Goal: Task Accomplishment & Management: Manage account settings

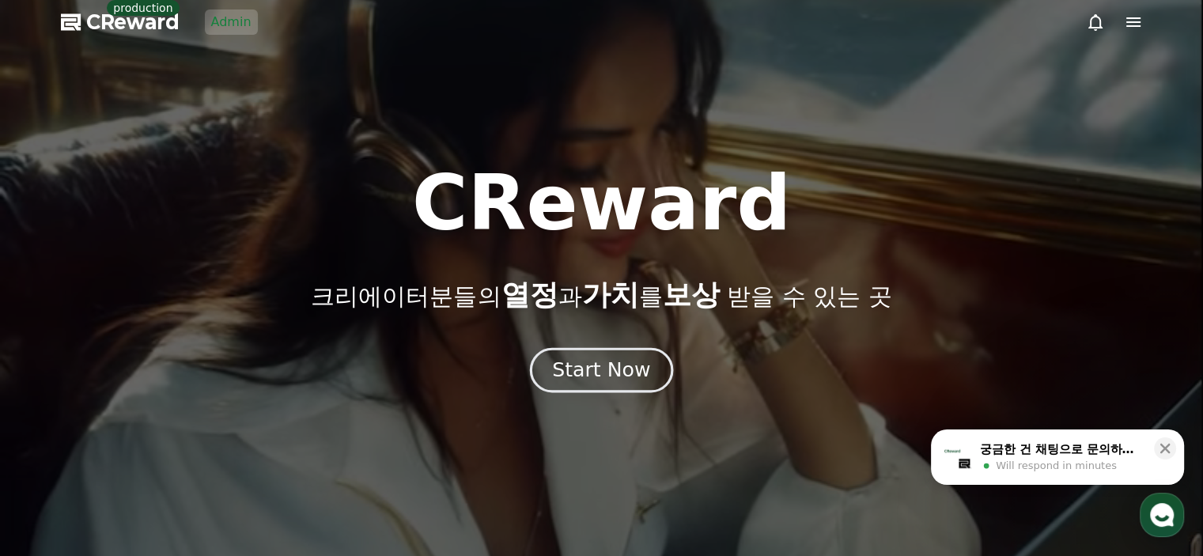
click at [582, 387] on button "Start Now" at bounding box center [601, 369] width 143 height 45
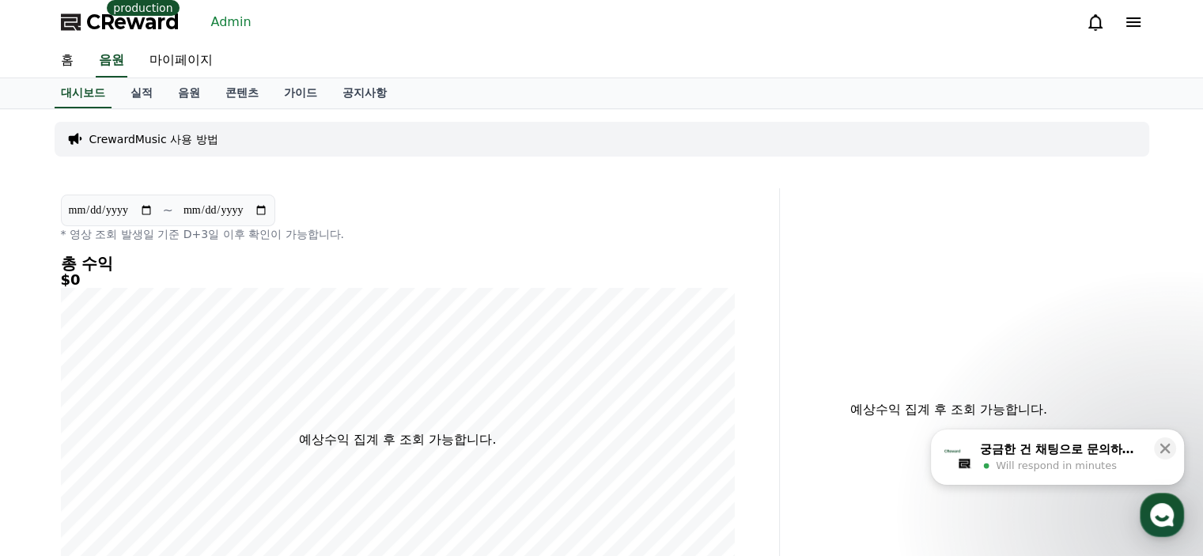
click at [223, 19] on link "Admin" at bounding box center [231, 21] width 53 height 25
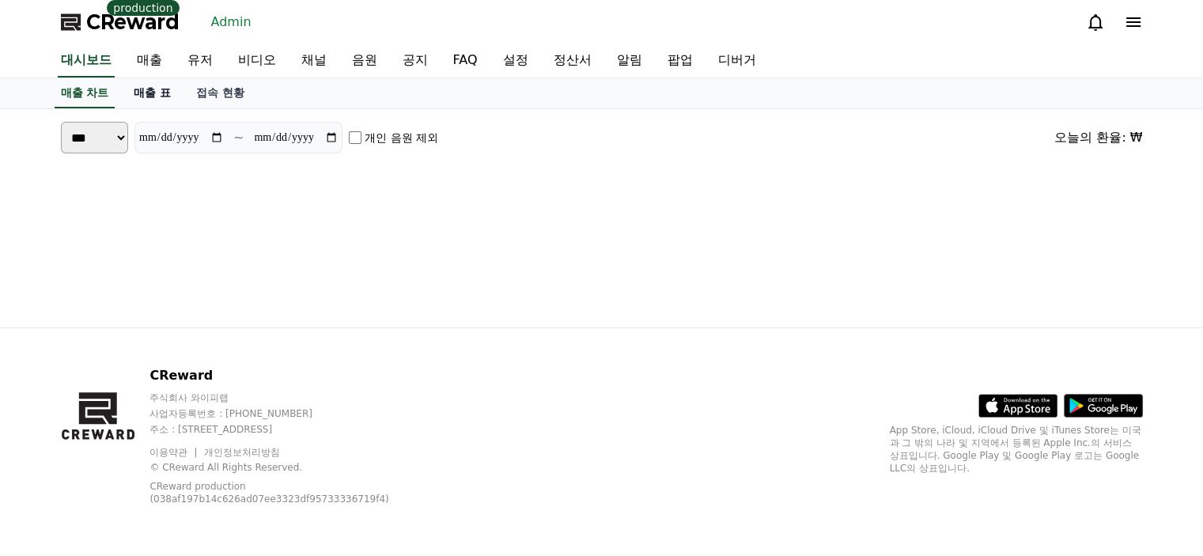
click at [148, 89] on link "매출 표" at bounding box center [152, 93] width 62 height 30
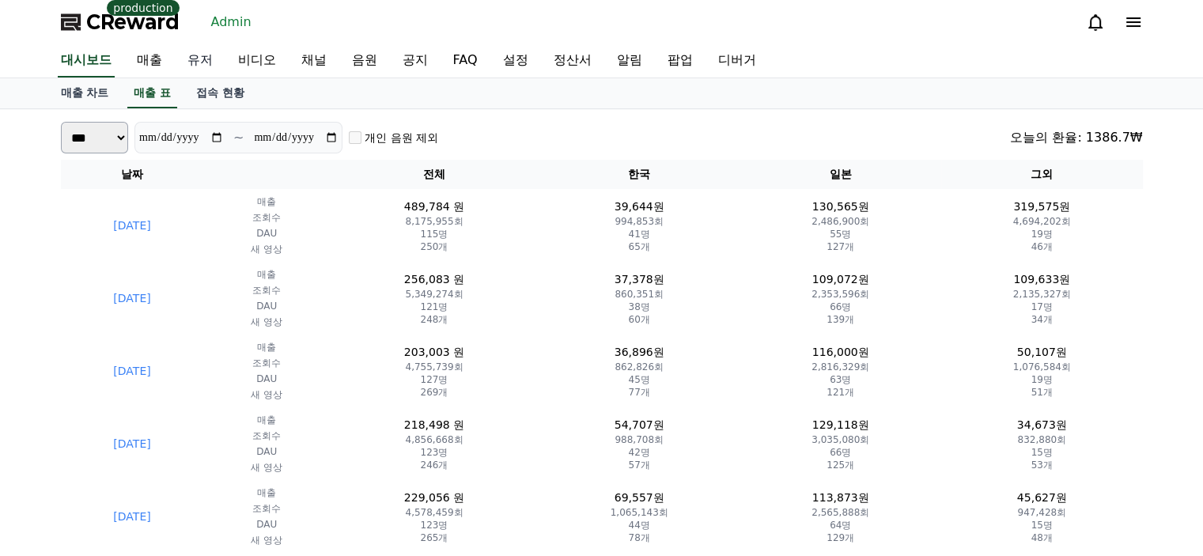
click at [196, 70] on link "유저" at bounding box center [200, 60] width 51 height 33
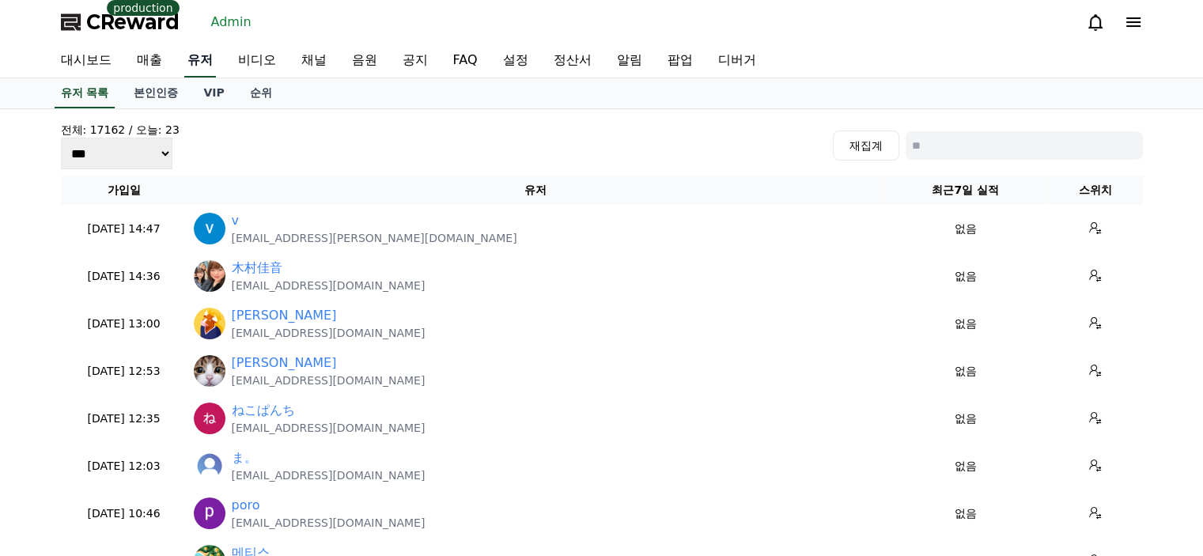
click at [251, 98] on link "순위" at bounding box center [260, 93] width 47 height 30
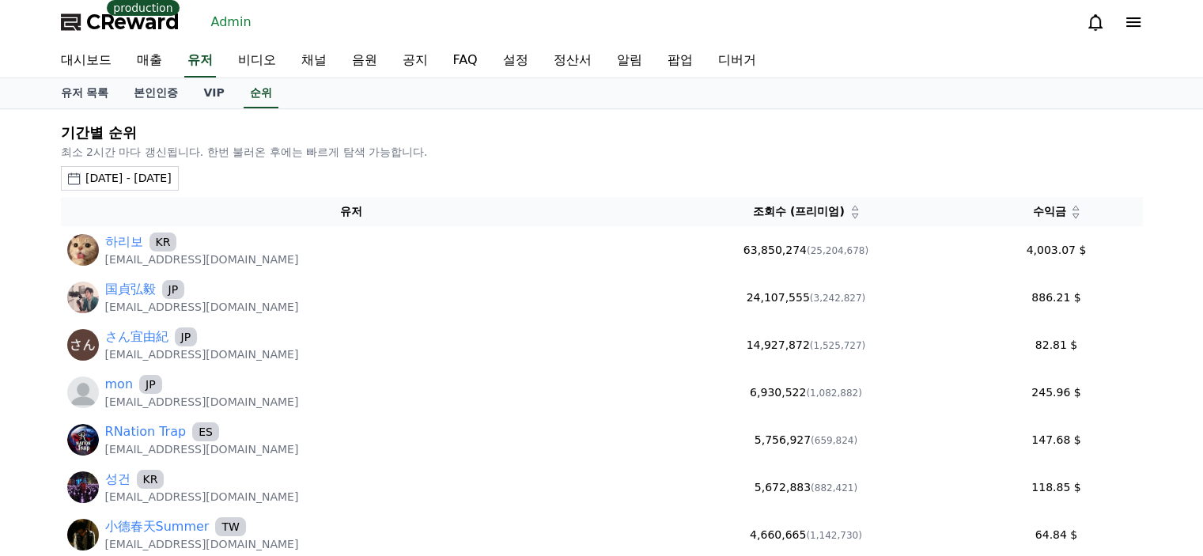
click at [172, 180] on div "2025-08-10 - 2025-09-10" at bounding box center [128, 178] width 86 height 17
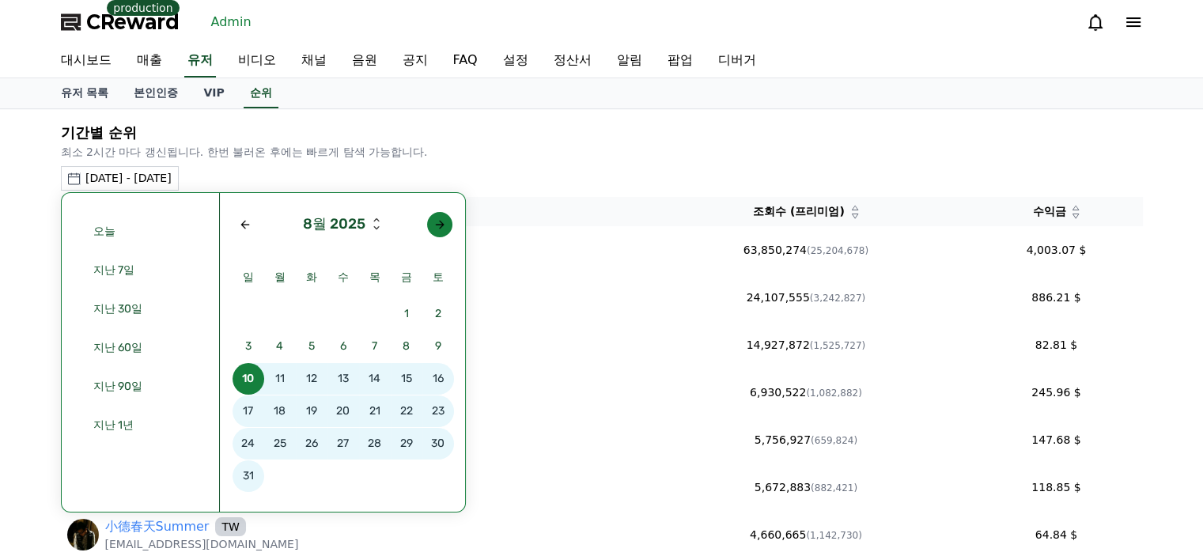
click at [438, 221] on div "Next month" at bounding box center [439, 224] width 13 height 13
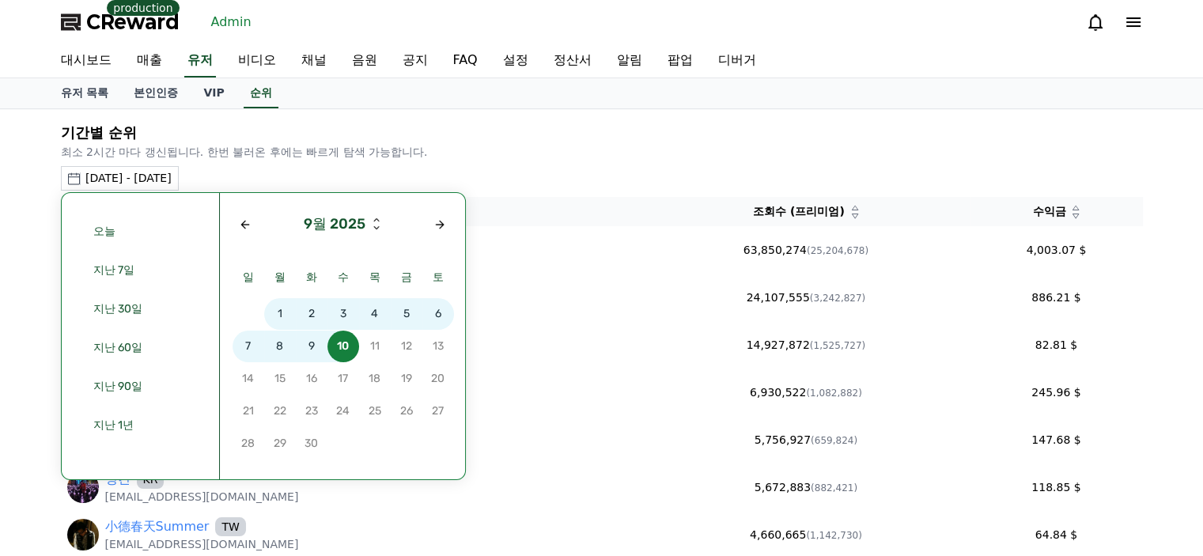
click at [282, 350] on span "8" at bounding box center [280, 347] width 32 height 32
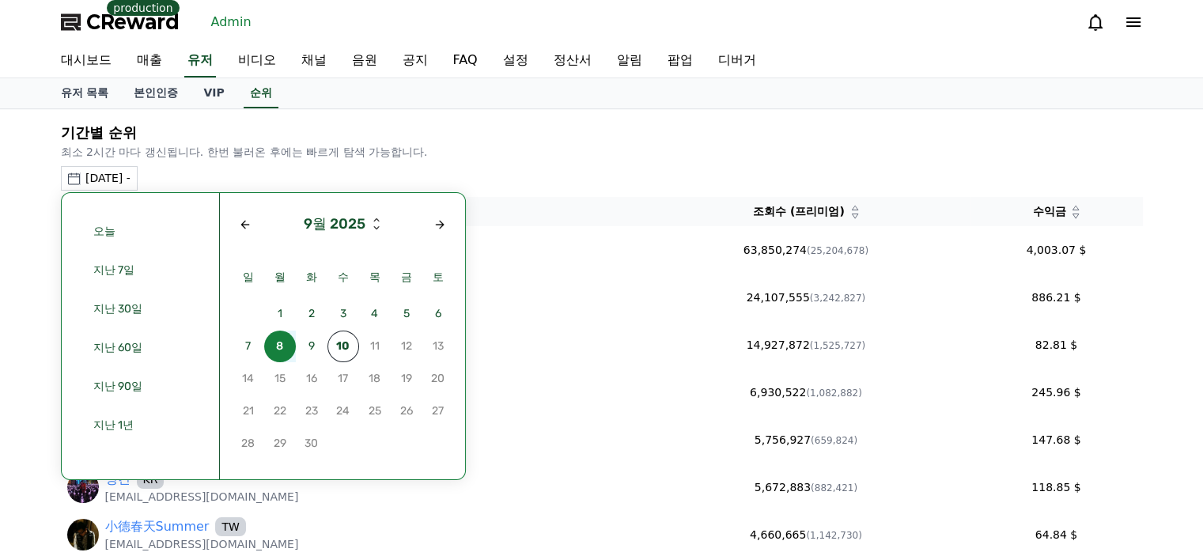
click at [282, 354] on span "8" at bounding box center [280, 347] width 32 height 32
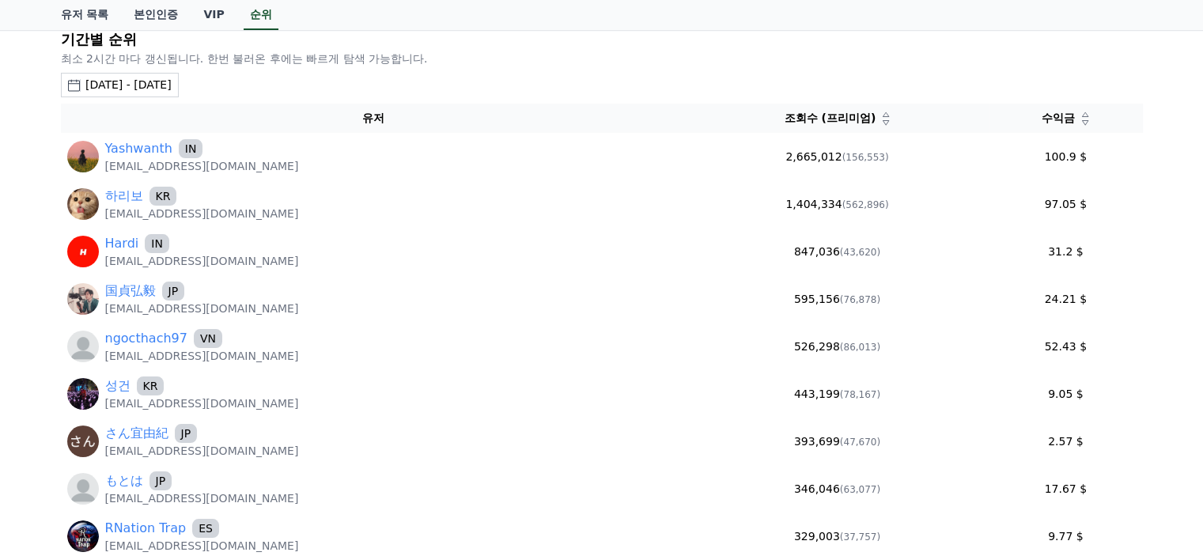
scroll to position [96, 0]
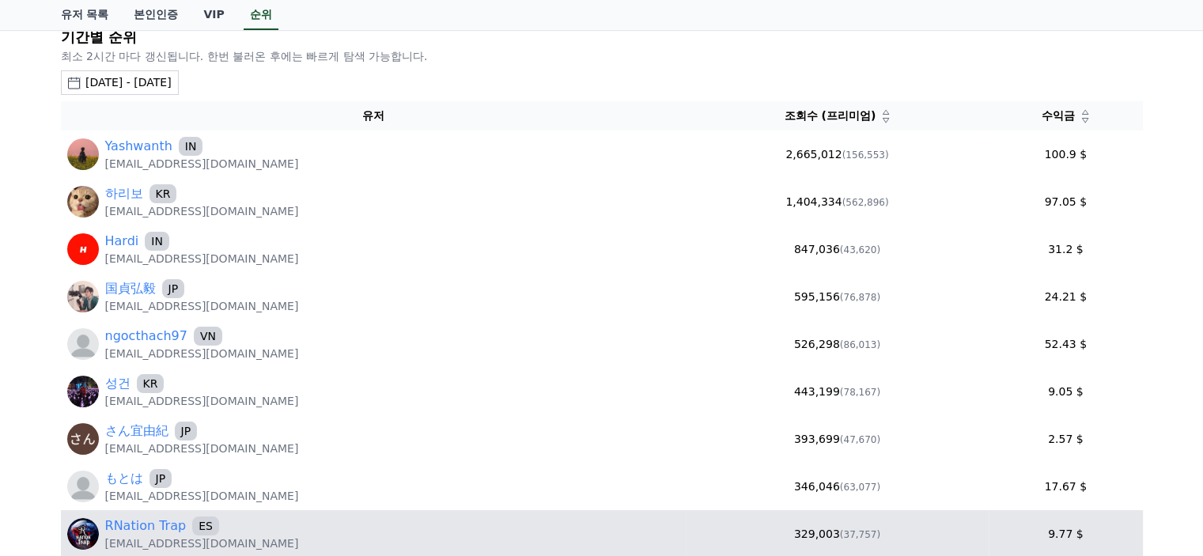
click at [25, 205] on div "기간별 순위 최소 2시간 마다 갱신됩니다. 한번 불러온 후에는 빠르게 탐색 가능합니다. 2025-09-08 - 2025-09-08 오늘 지난 …" at bounding box center [601, 331] width 1203 height 636
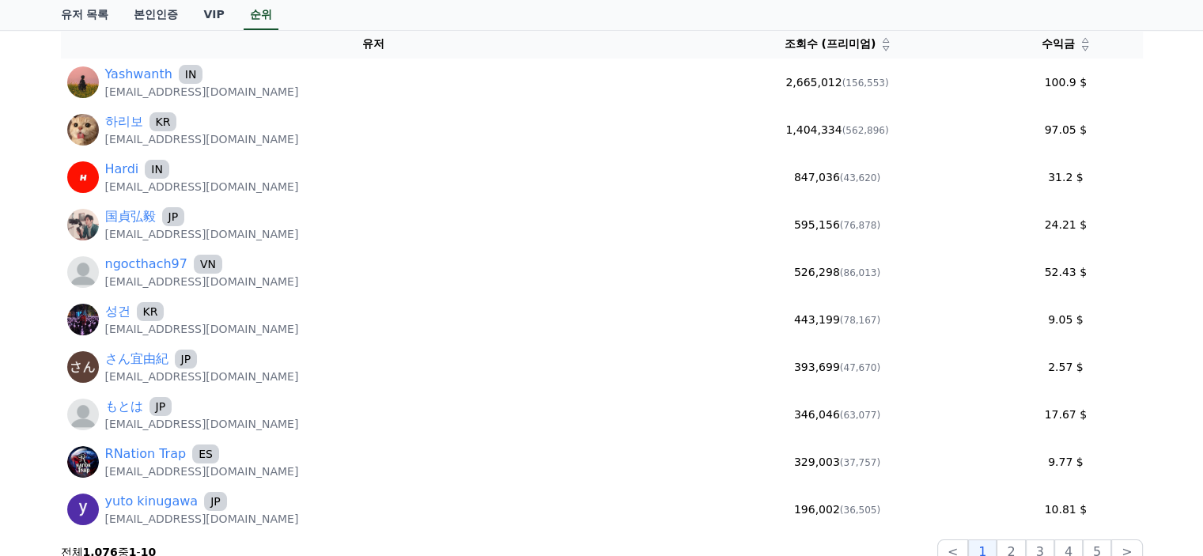
scroll to position [164, 0]
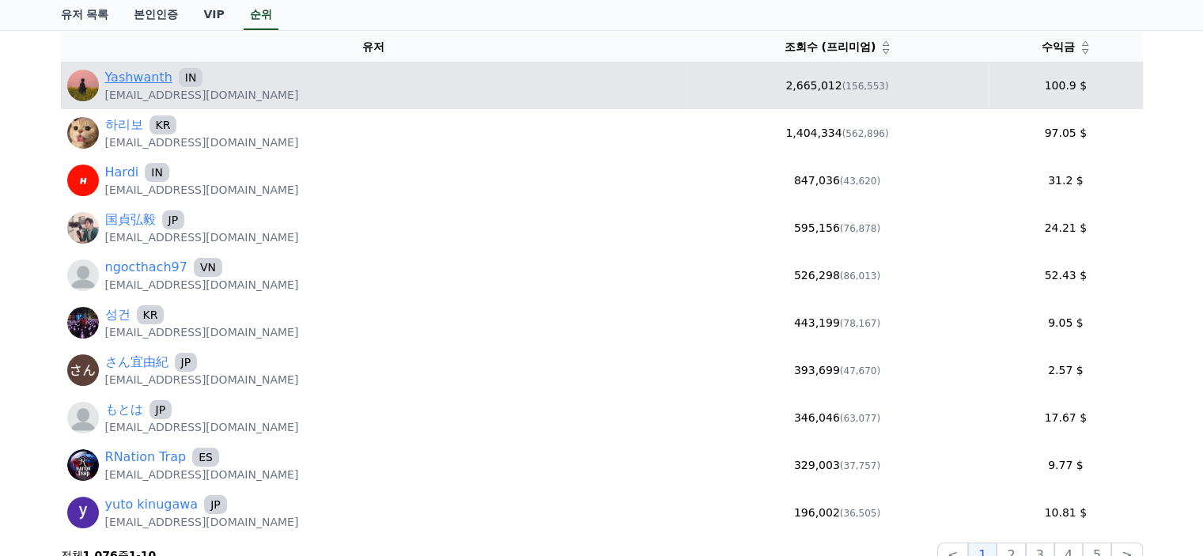
click at [149, 69] on link "Yashwanth" at bounding box center [138, 77] width 67 height 19
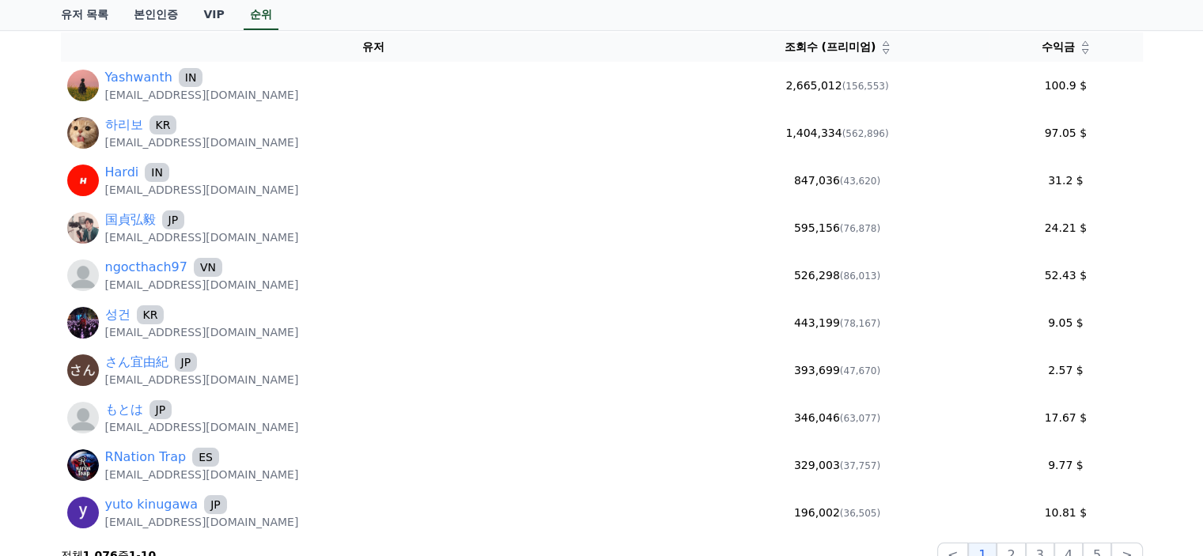
click at [1081, 50] on icon at bounding box center [1085, 51] width 8 height 8
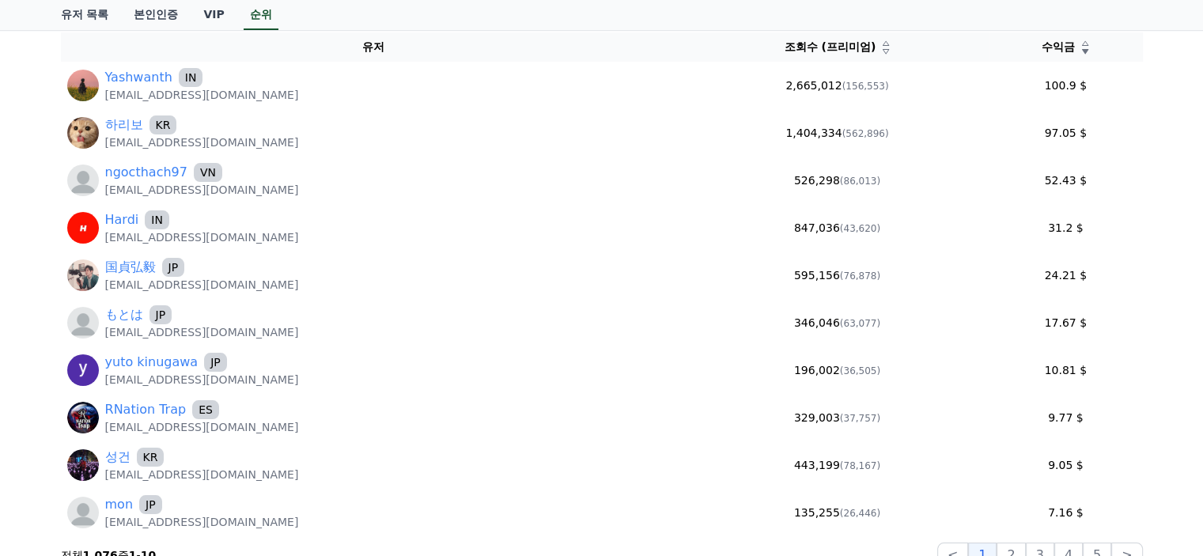
click at [24, 376] on div "기간별 순위 최소 2시간 마다 갱신됩니다. 한번 불러온 후에는 빠르게 탐색 가능합니다. 2025-09-08 - 2025-09-08 오늘 지난 …" at bounding box center [601, 263] width 1203 height 636
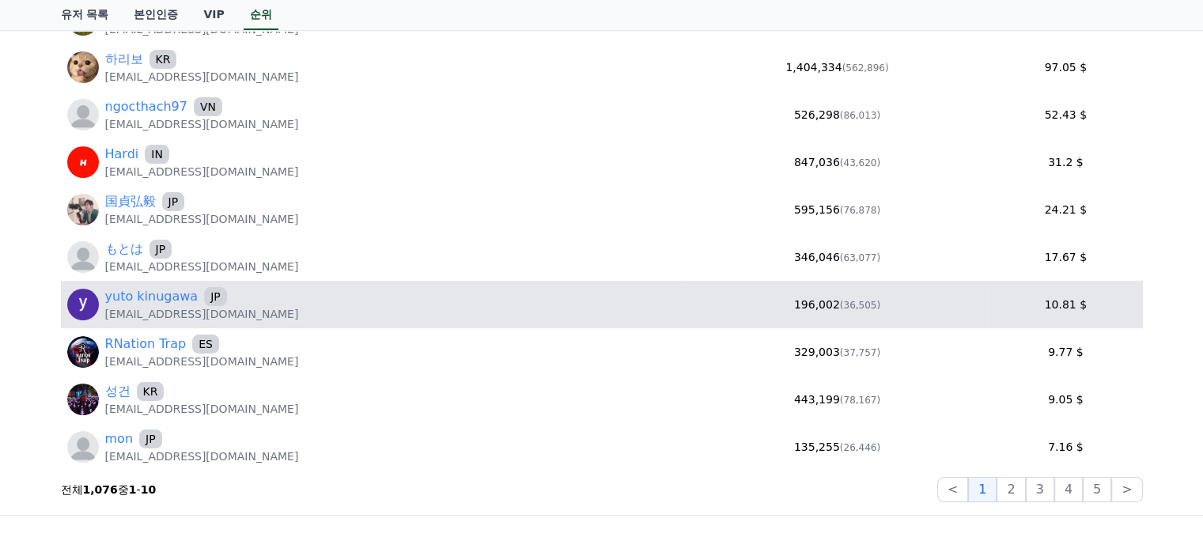
scroll to position [323, 0]
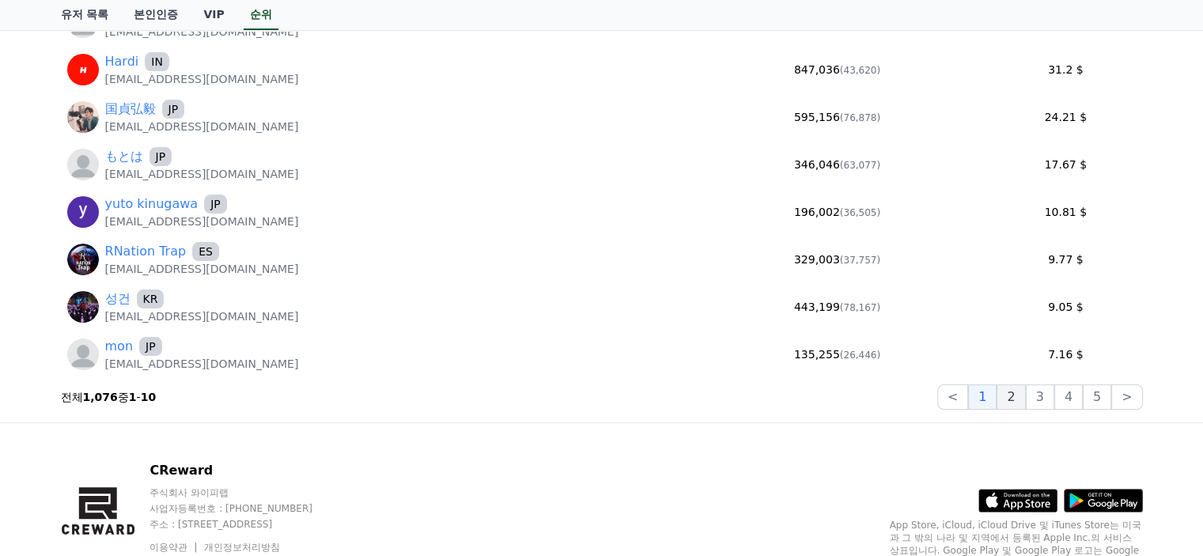
click at [1023, 395] on button "2" at bounding box center [1010, 396] width 28 height 25
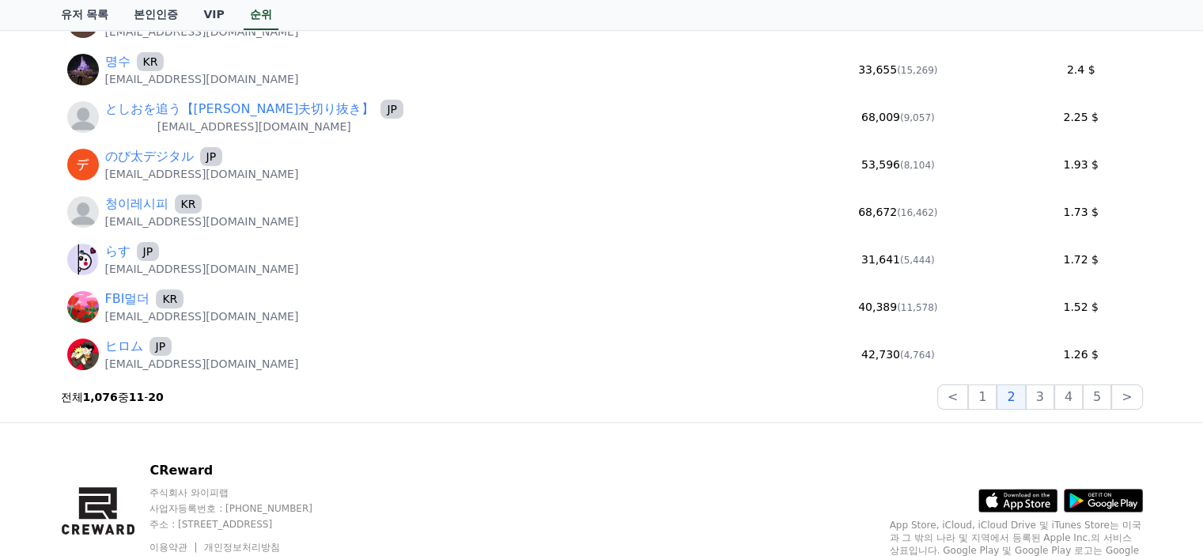
click at [17, 398] on div "기간별 순위 최소 2시간 마다 갱신됩니다. 한번 불러온 후에는 빠르게 탐색 가능합니다. 2025-09-08 - 2025-09-08 오늘 지난 …" at bounding box center [601, 104] width 1203 height 636
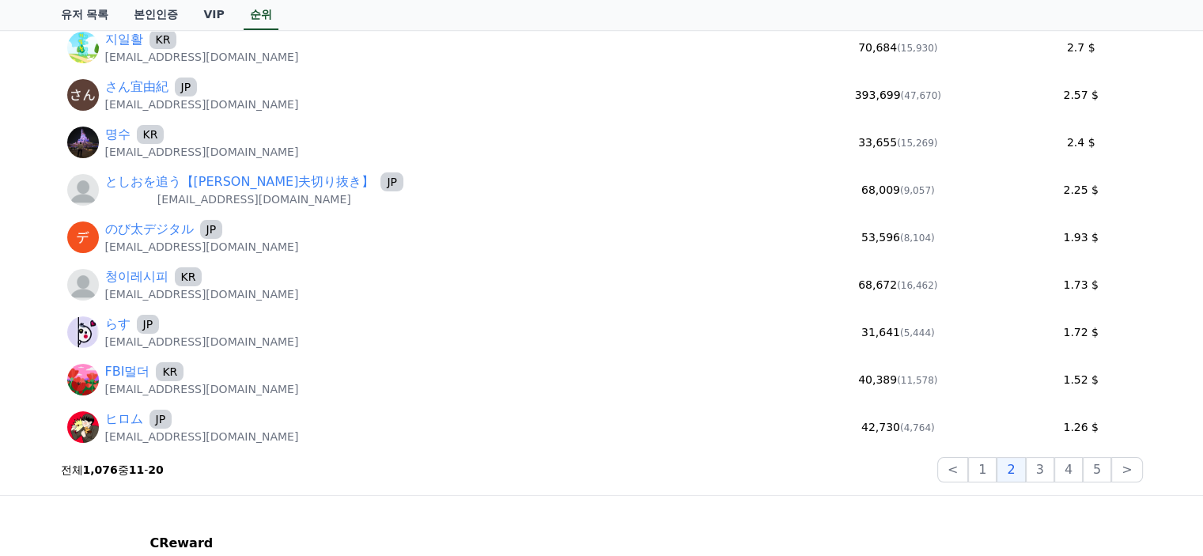
scroll to position [85, 0]
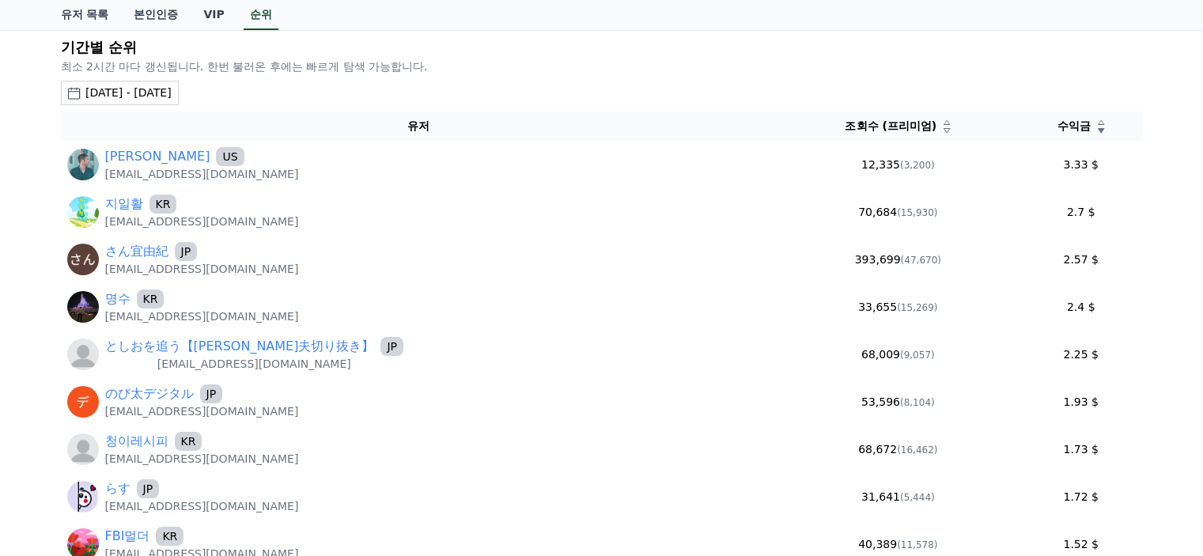
click at [18, 72] on div "기간별 순위 최소 2시간 마다 갱신됩니다. 한번 불러온 후에는 빠르게 탐색 가능합니다. 2025-09-08 - 2025-09-08 오늘 지난 …" at bounding box center [601, 342] width 1203 height 636
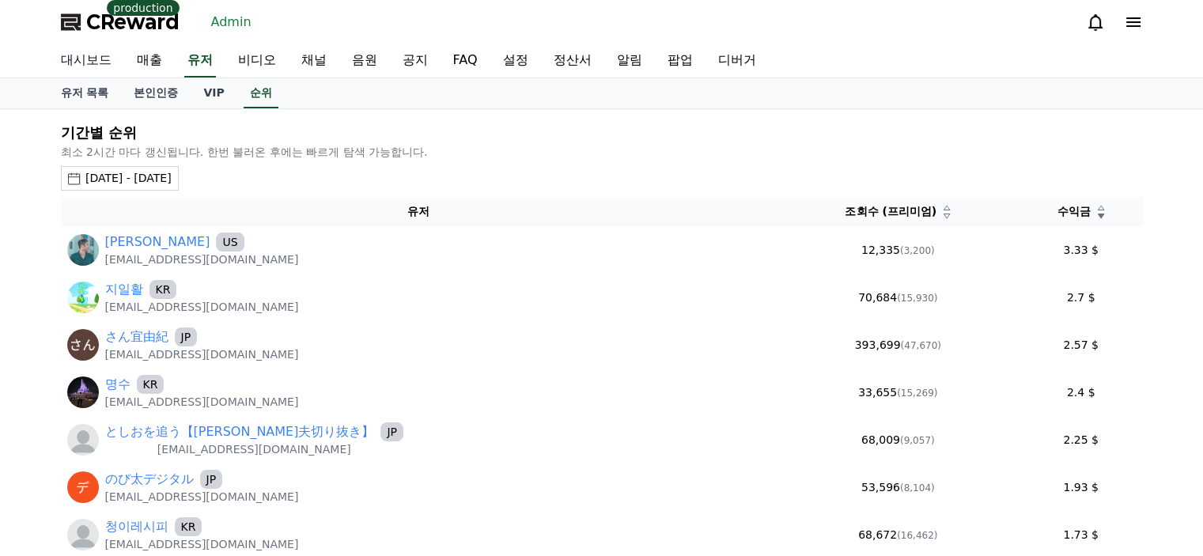
click at [99, 51] on link "대시보드" at bounding box center [86, 60] width 76 height 33
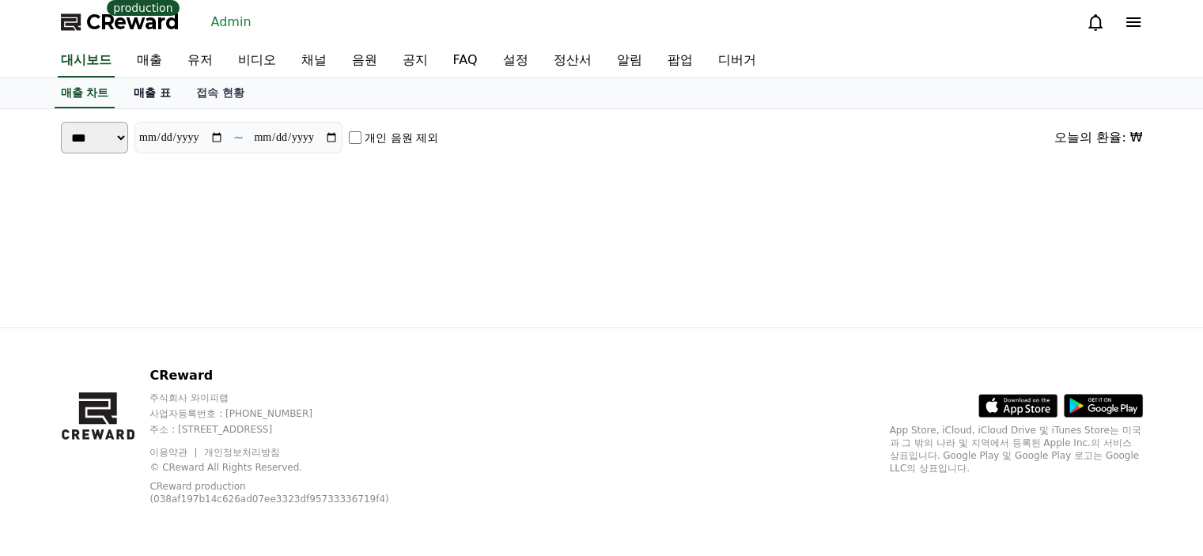
click at [152, 90] on link "매출 표" at bounding box center [152, 93] width 62 height 30
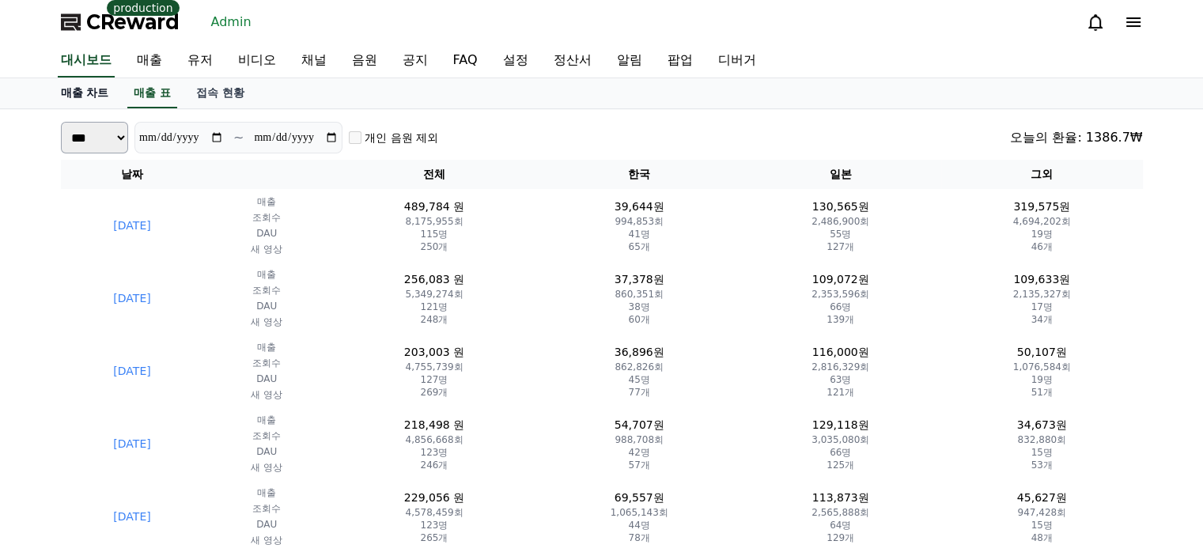
click at [82, 90] on link "매출 차트" at bounding box center [85, 93] width 74 height 30
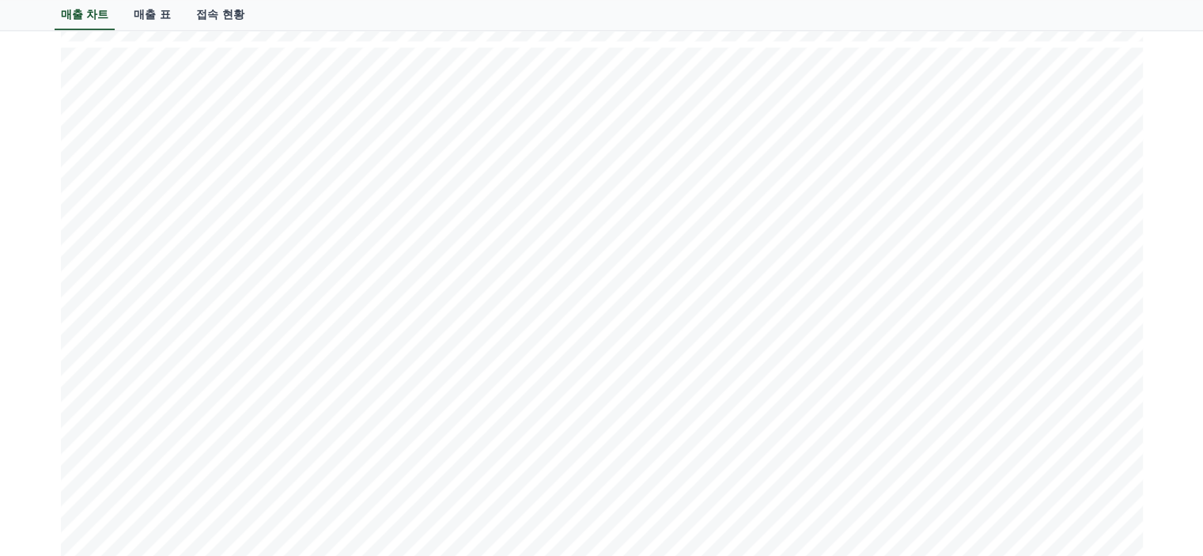
scroll to position [2022, 0]
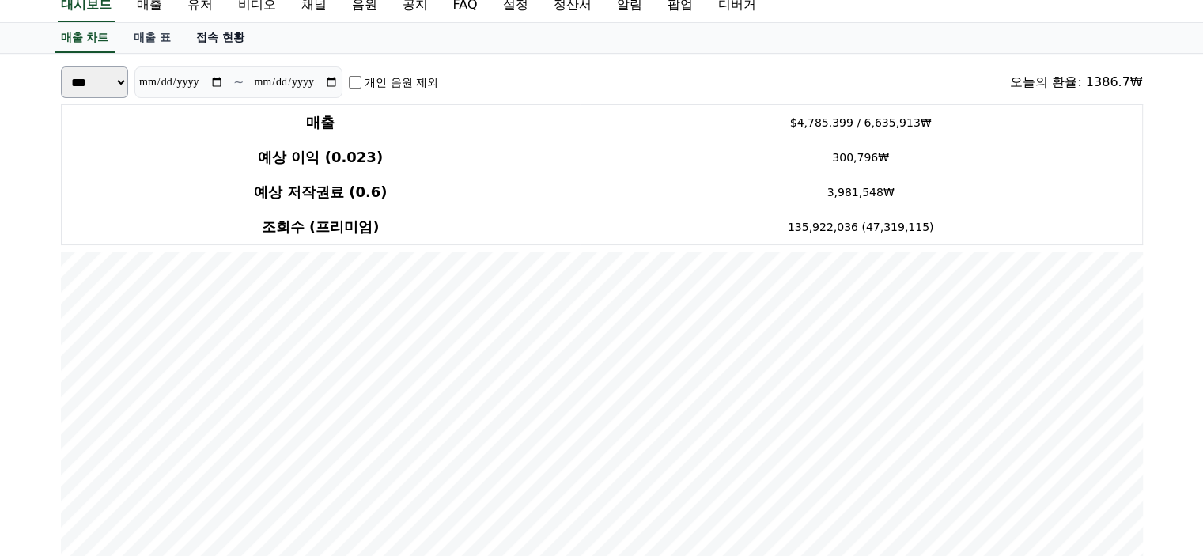
scroll to position [0, 0]
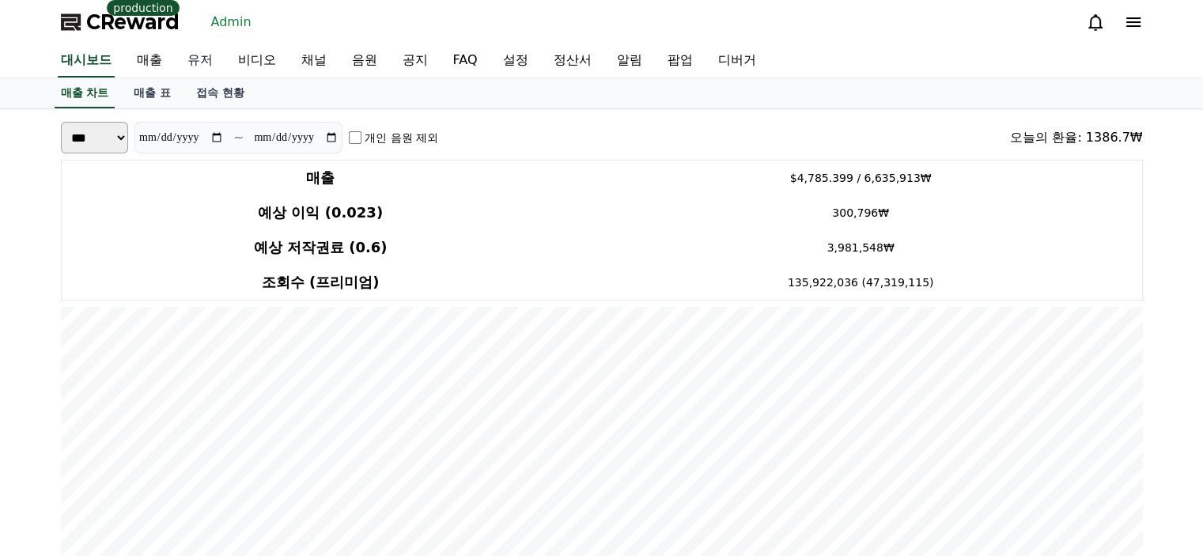
click at [206, 58] on link "유저" at bounding box center [200, 60] width 51 height 33
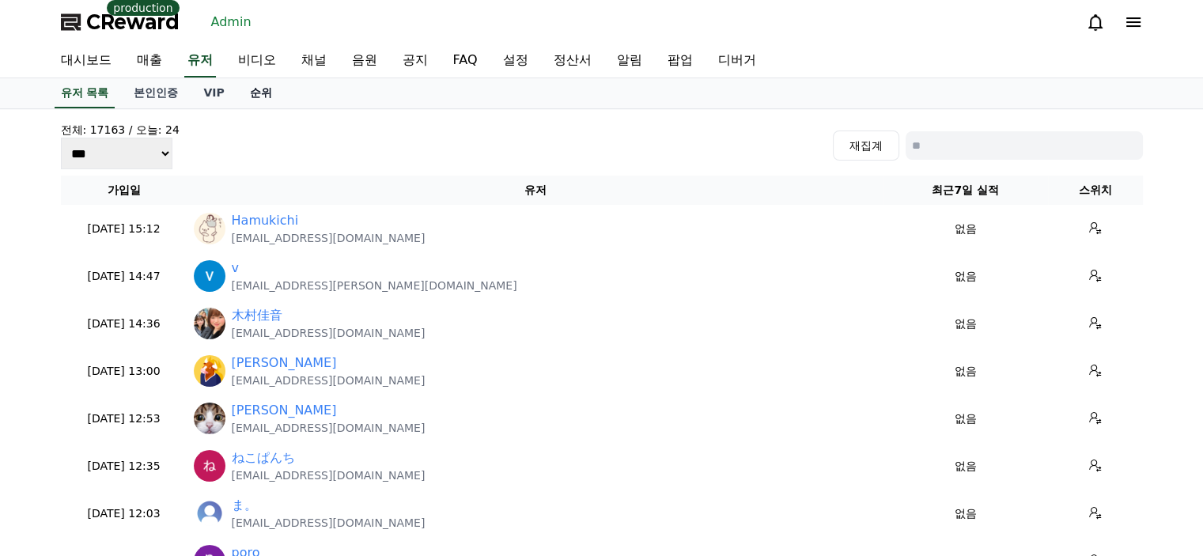
click at [268, 94] on link "순위" at bounding box center [260, 93] width 47 height 30
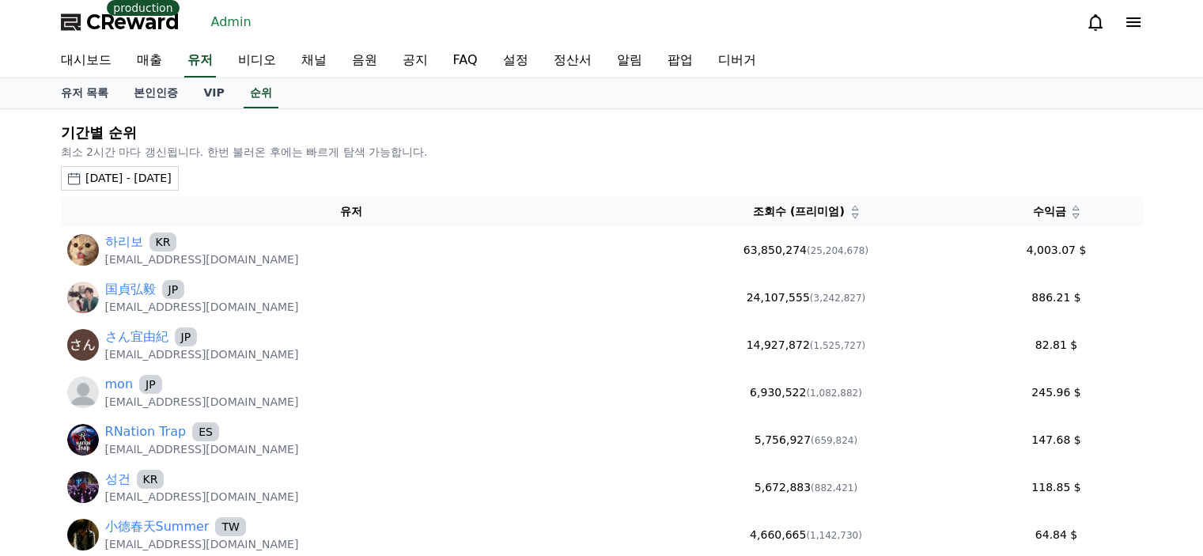
click at [161, 177] on div "2025-08-10 - 2025-09-10" at bounding box center [128, 178] width 86 height 17
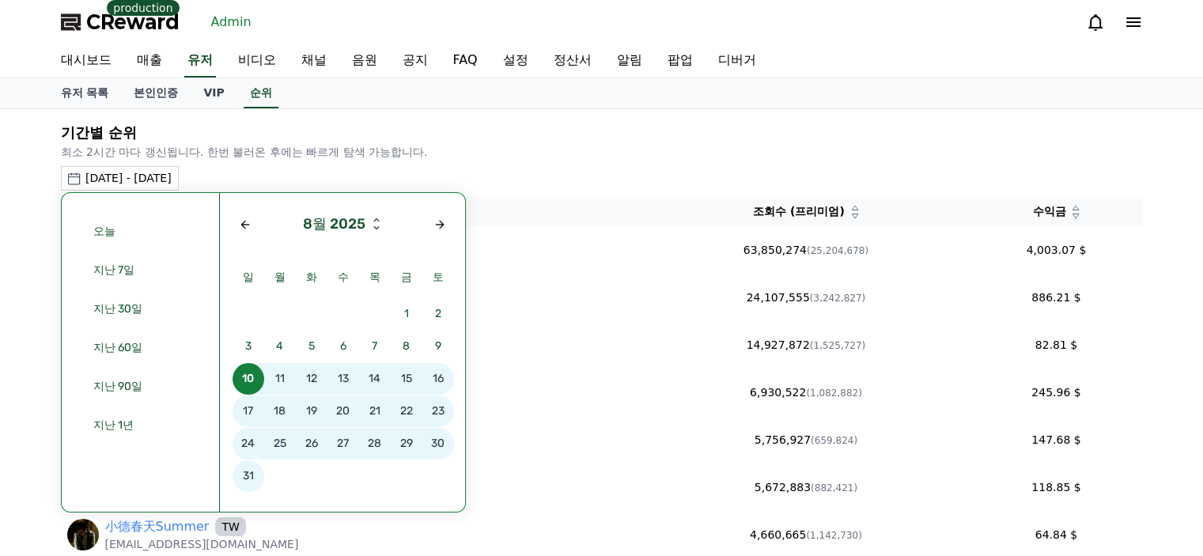
click at [543, 144] on p "최소 2시간 마다 갱신됩니다. 한번 불러온 후에는 빠르게 탐색 가능합니다." at bounding box center [602, 152] width 1082 height 16
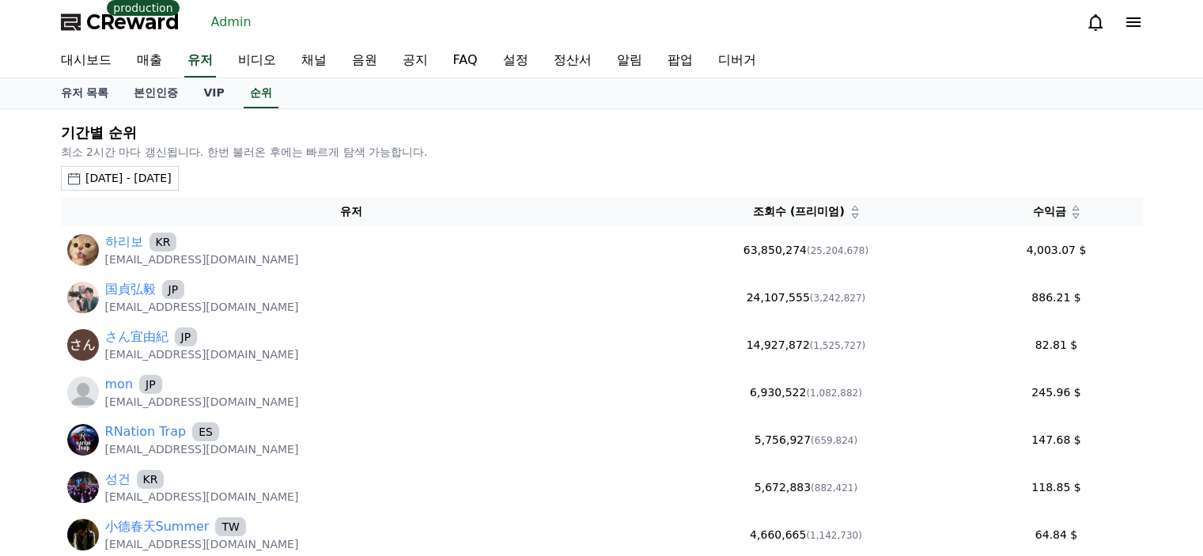
click at [172, 170] on div "2025-08-10 - 2025-09-10" at bounding box center [128, 178] width 86 height 17
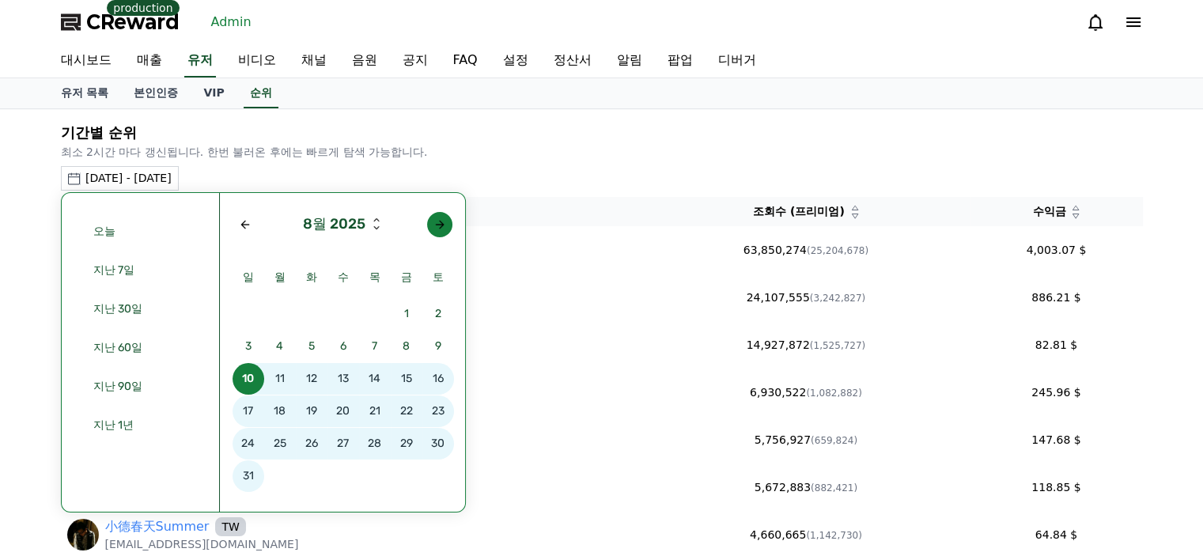
click at [433, 218] on div "Next month" at bounding box center [439, 224] width 13 height 13
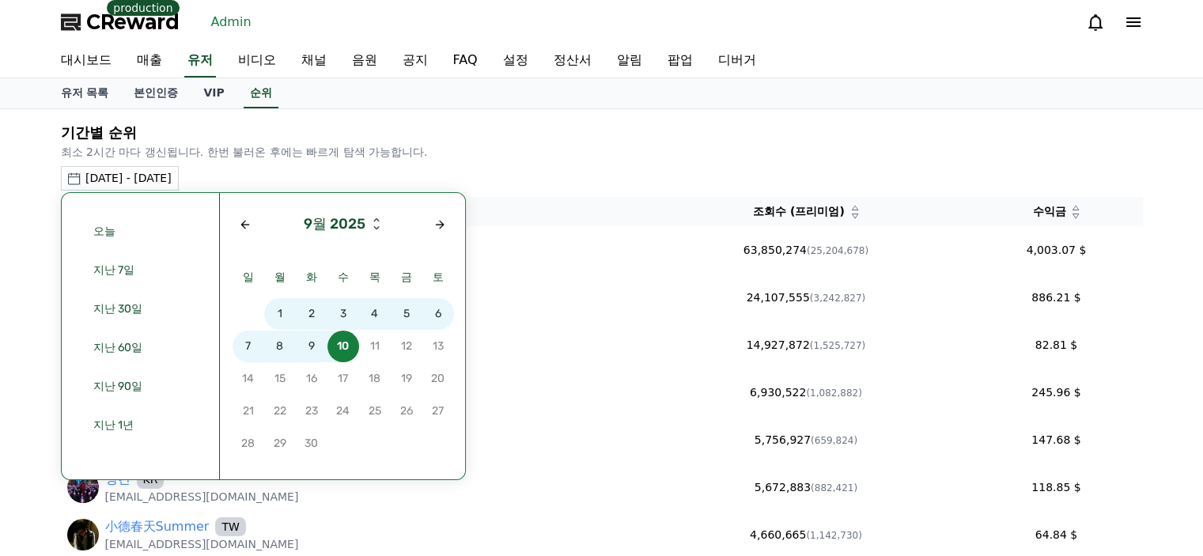
click at [275, 347] on span "8" at bounding box center [280, 347] width 32 height 32
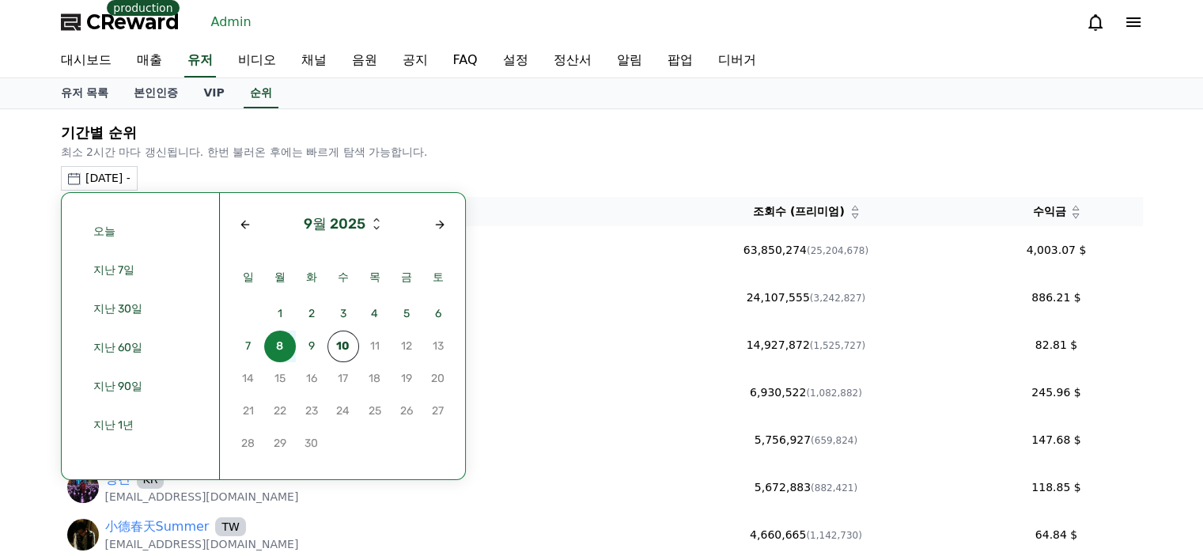
click at [275, 347] on span "8" at bounding box center [280, 347] width 32 height 32
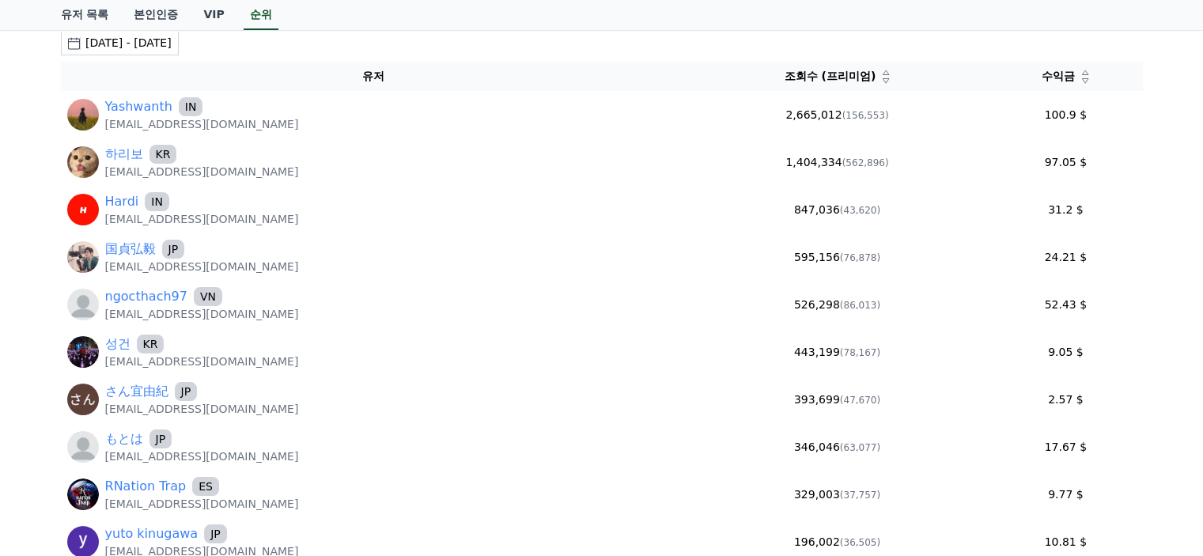
scroll to position [158, 0]
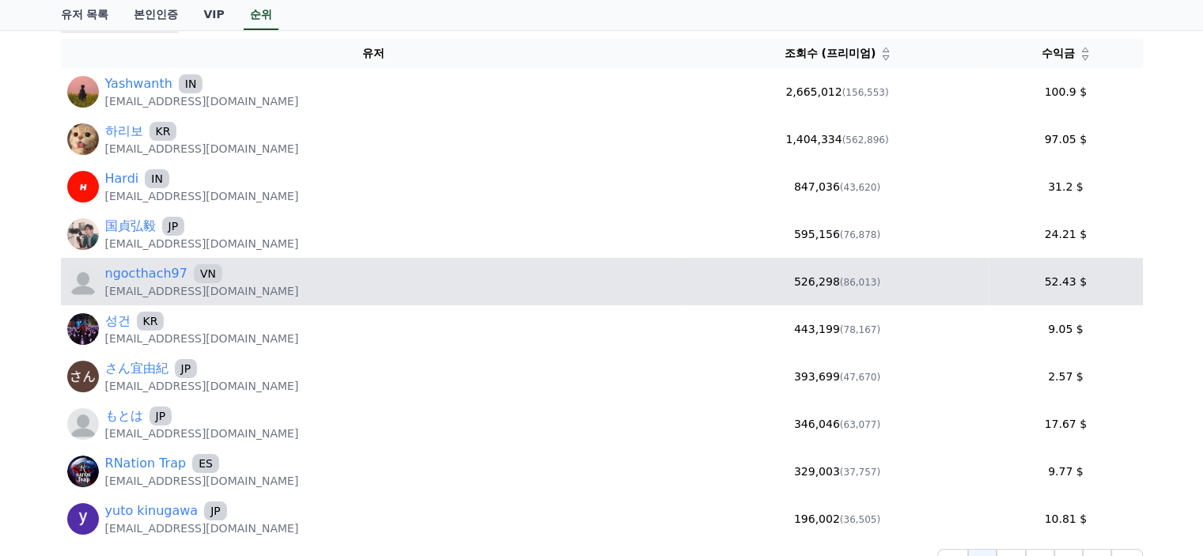
click at [308, 274] on div "ngocthach97 VN Alexnam123997@gmail.com" at bounding box center [373, 281] width 612 height 35
click at [136, 280] on link "ngocthach97" at bounding box center [146, 273] width 82 height 19
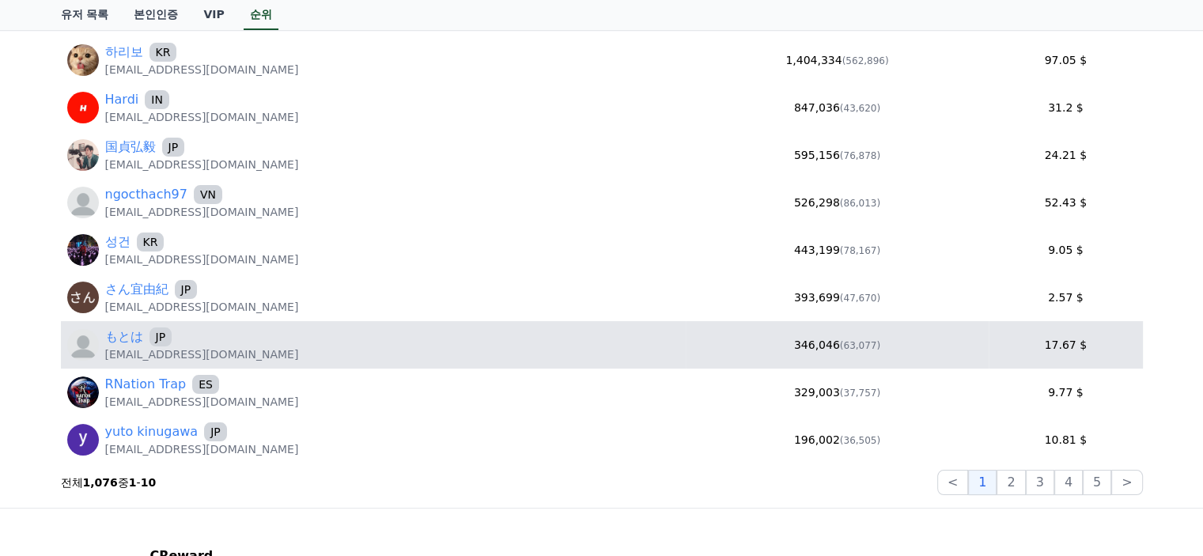
scroll to position [0, 0]
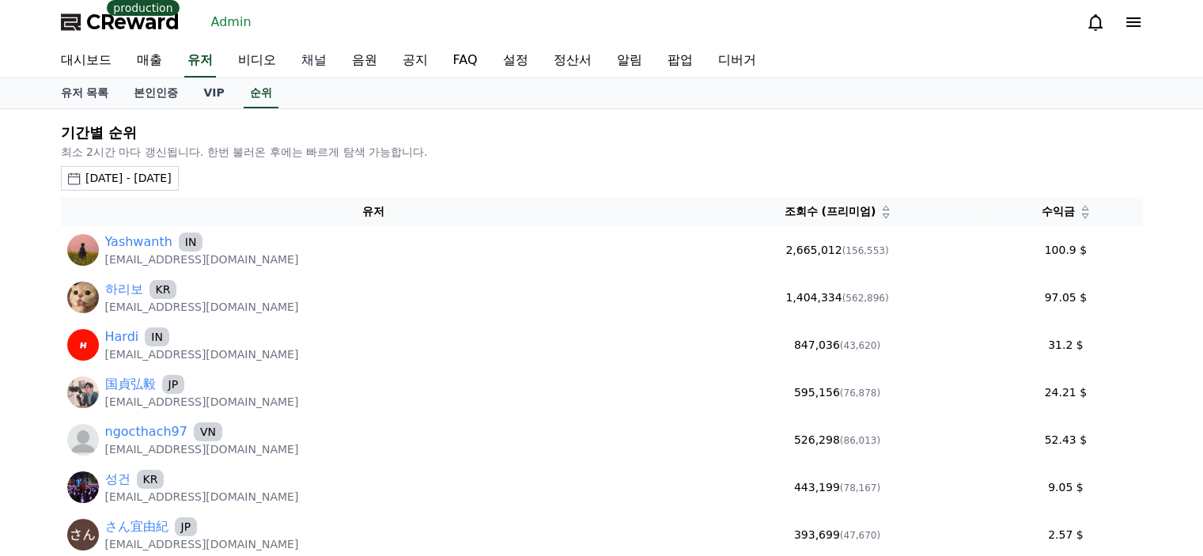
click at [310, 65] on link "채널" at bounding box center [314, 60] width 51 height 33
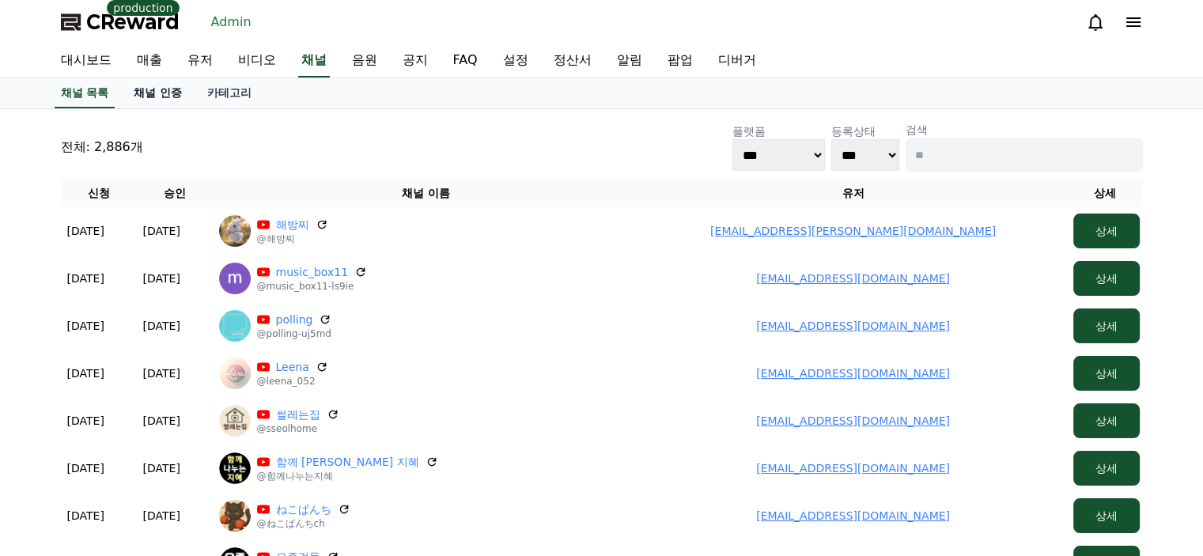
click at [168, 93] on link "채널 인증" at bounding box center [158, 93] width 74 height 30
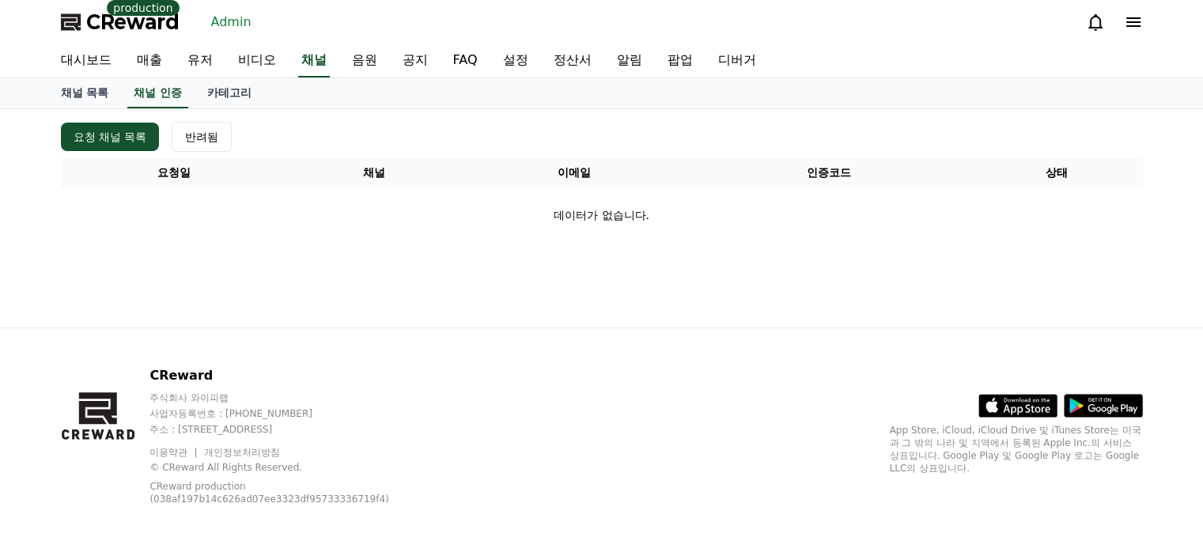
click at [294, 147] on div "요청 채널 목록 반려됨" at bounding box center [602, 137] width 1082 height 30
click at [83, 69] on link "대시보드" at bounding box center [86, 60] width 76 height 33
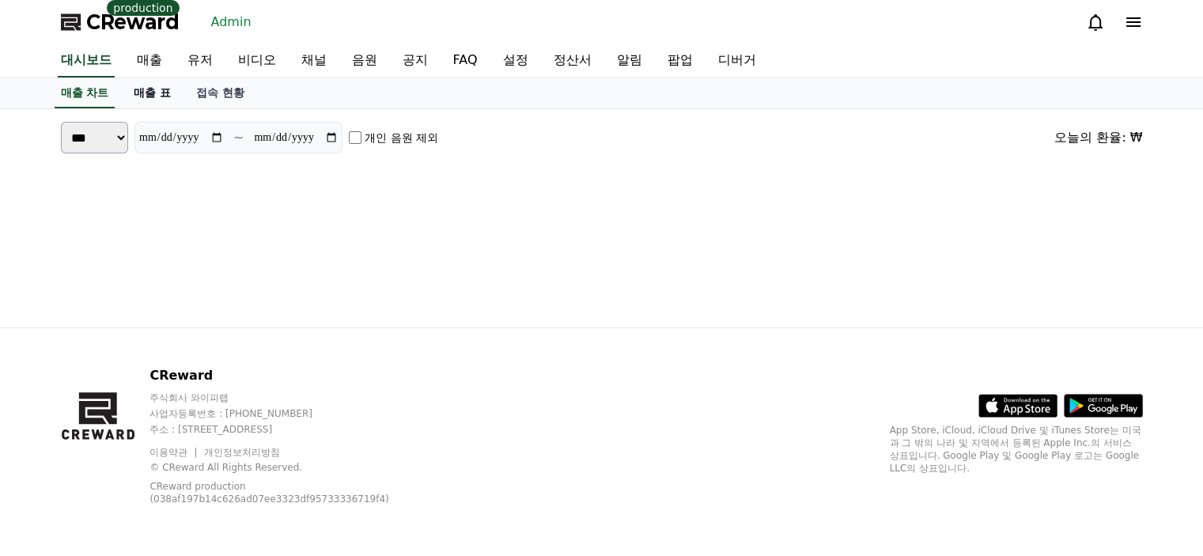
click at [136, 94] on link "매출 표" at bounding box center [152, 93] width 62 height 30
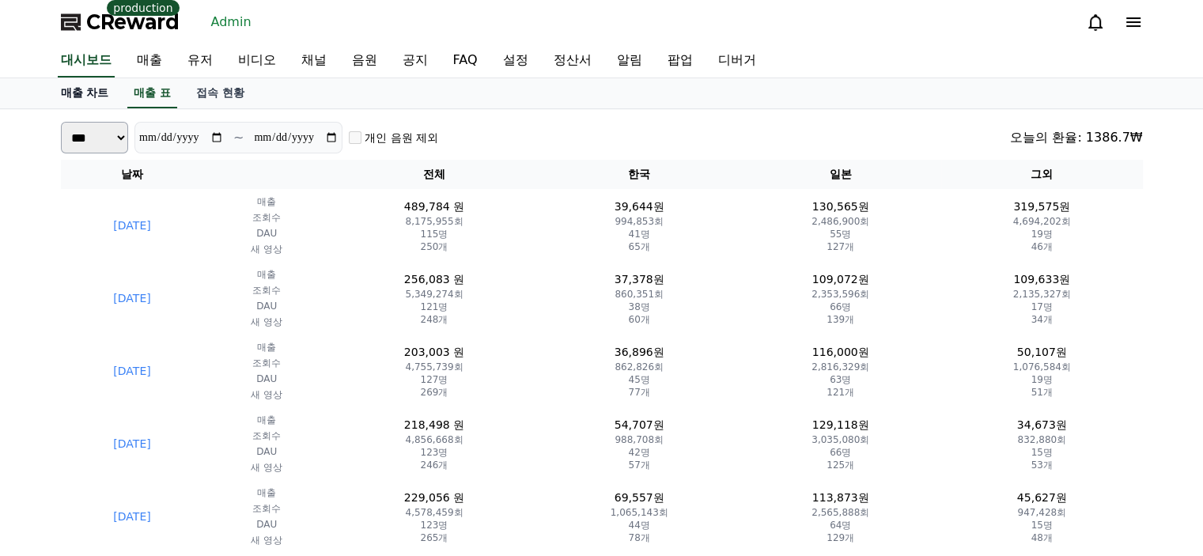
click at [82, 103] on link "매출 차트" at bounding box center [85, 93] width 74 height 30
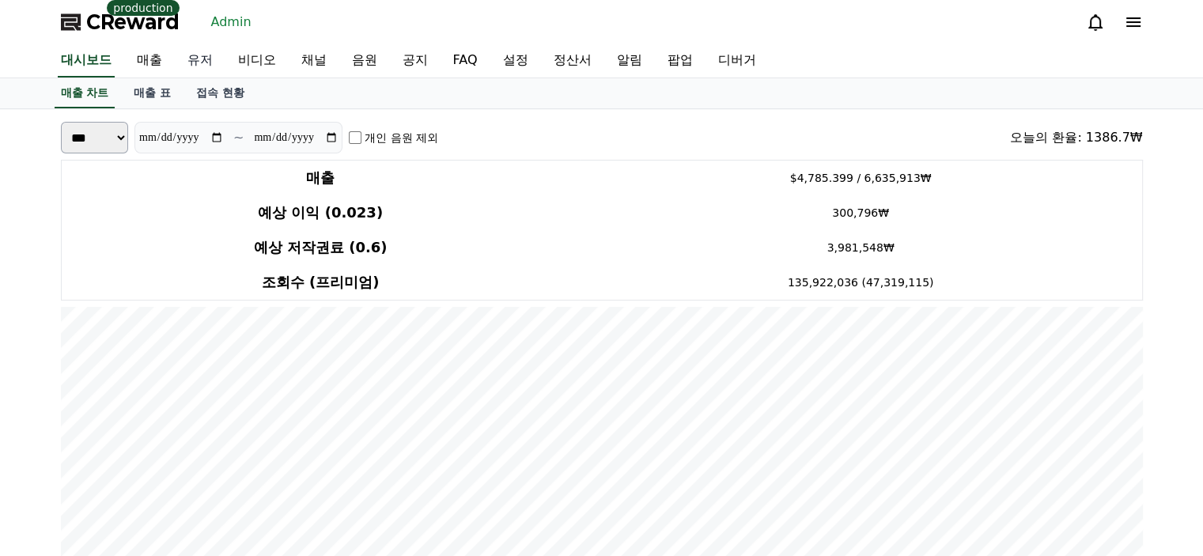
click at [212, 59] on link "유저" at bounding box center [200, 60] width 51 height 33
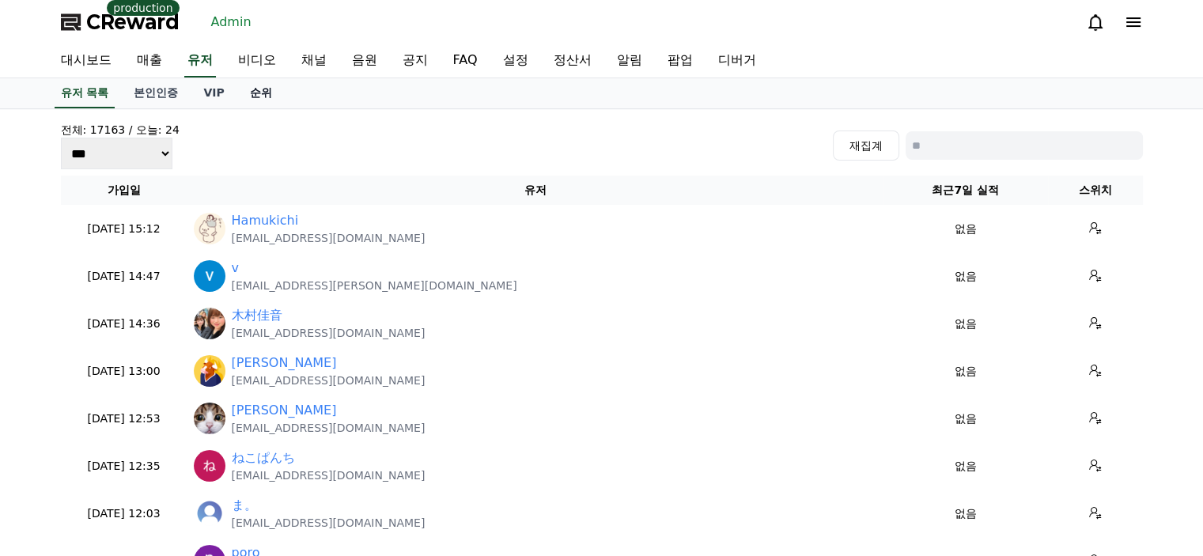
click at [269, 96] on link "순위" at bounding box center [260, 93] width 47 height 30
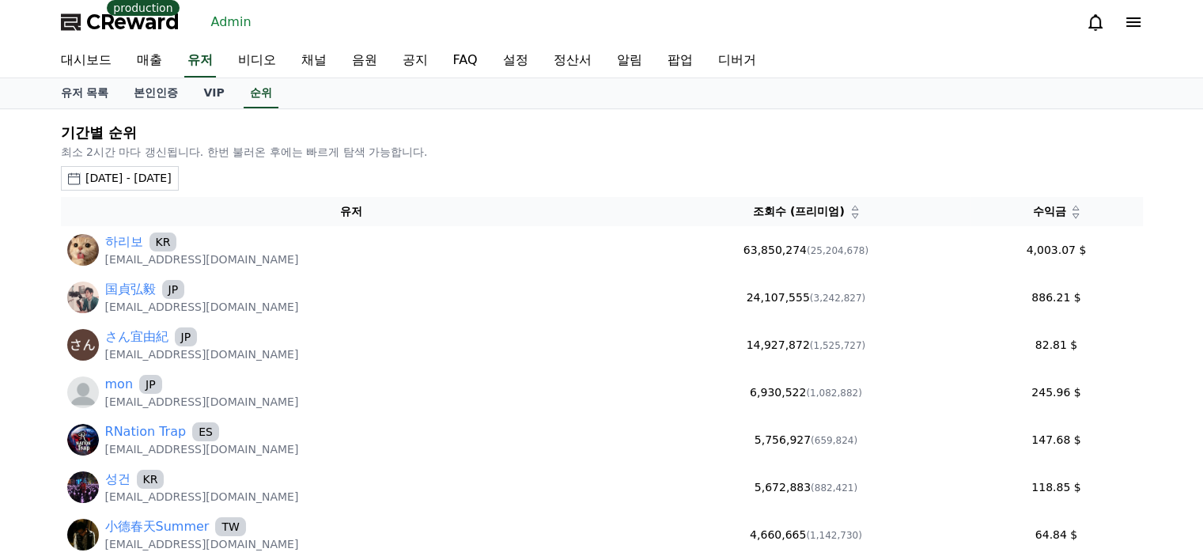
click at [172, 175] on div "2025-08-10 - 2025-09-10" at bounding box center [128, 178] width 86 height 17
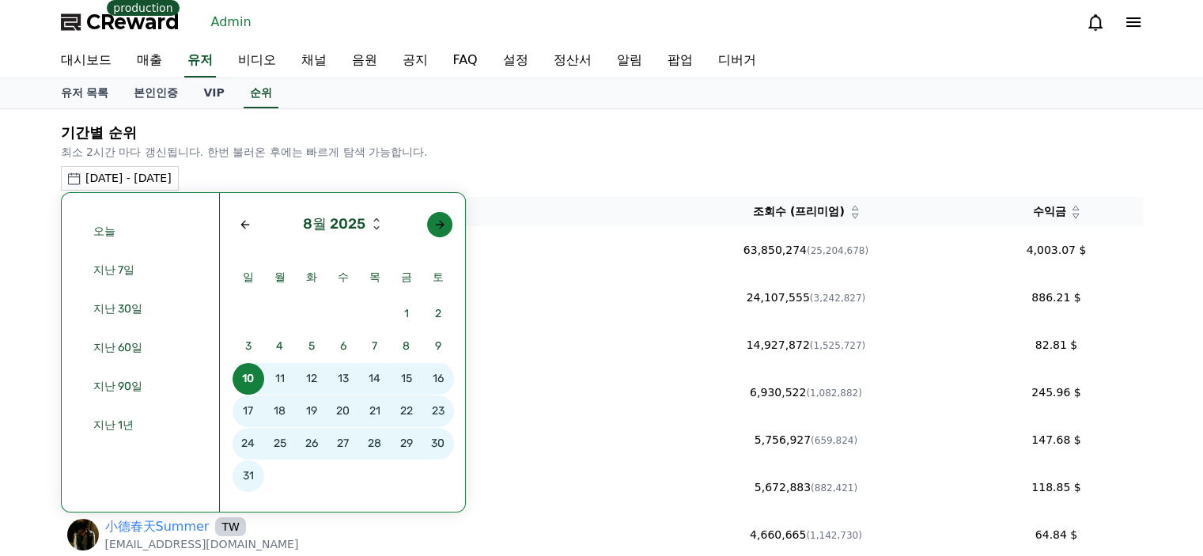
click at [437, 219] on div "Next month" at bounding box center [439, 224] width 13 height 13
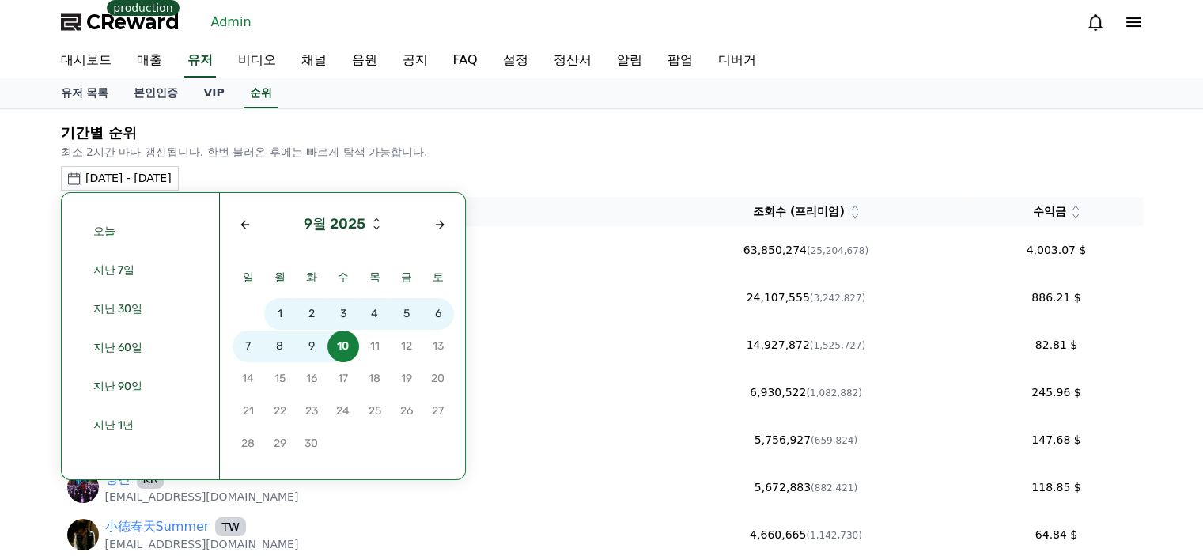
click at [278, 343] on span "8" at bounding box center [280, 347] width 32 height 32
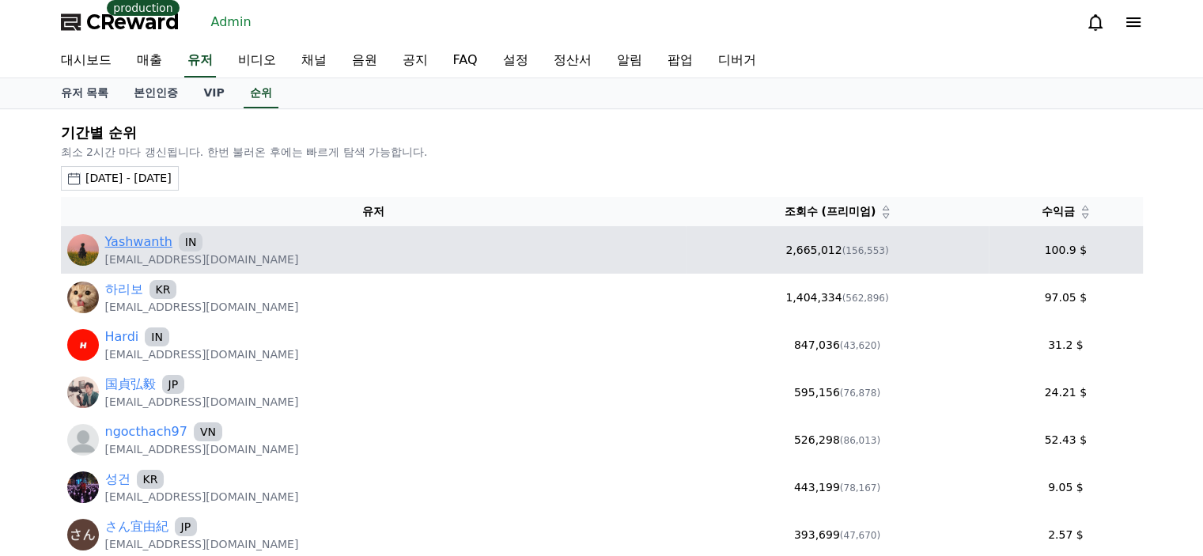
click at [155, 244] on link "Yashwanth" at bounding box center [138, 241] width 67 height 19
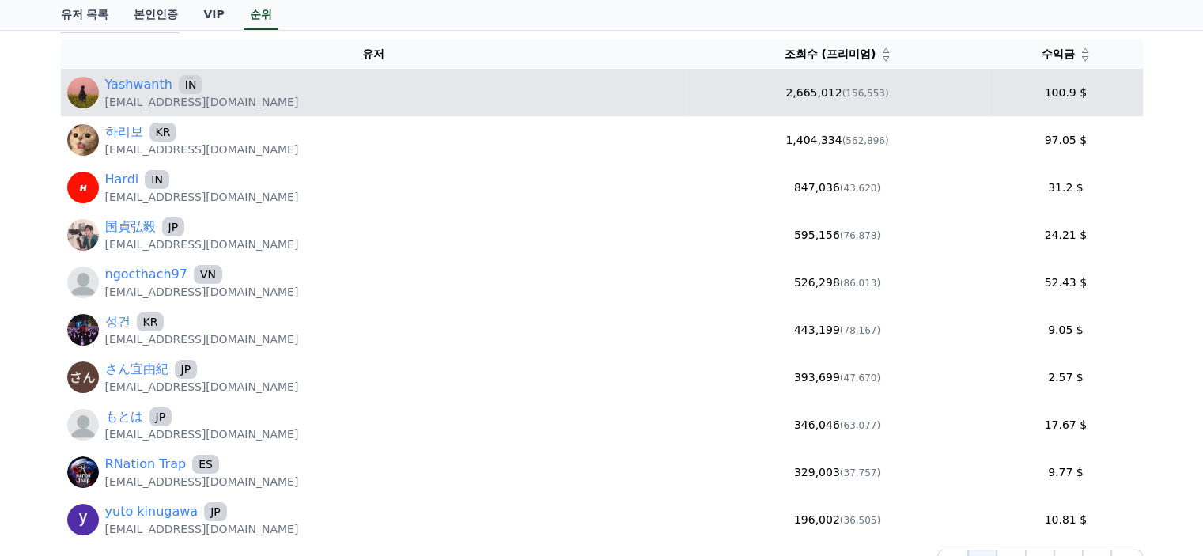
scroll to position [158, 0]
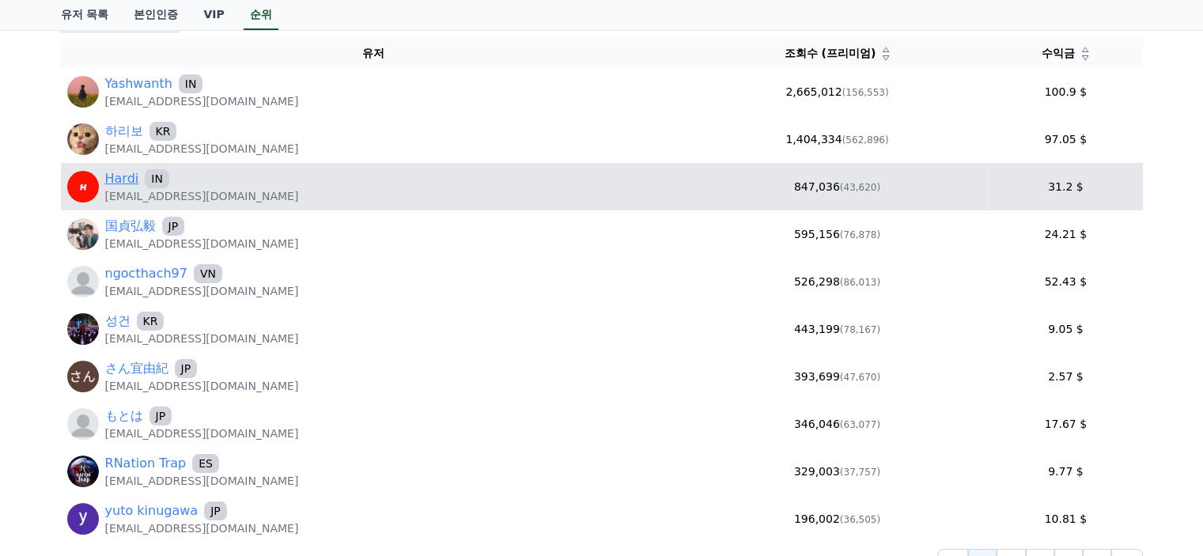
click at [133, 184] on link "Hardi" at bounding box center [122, 178] width 34 height 19
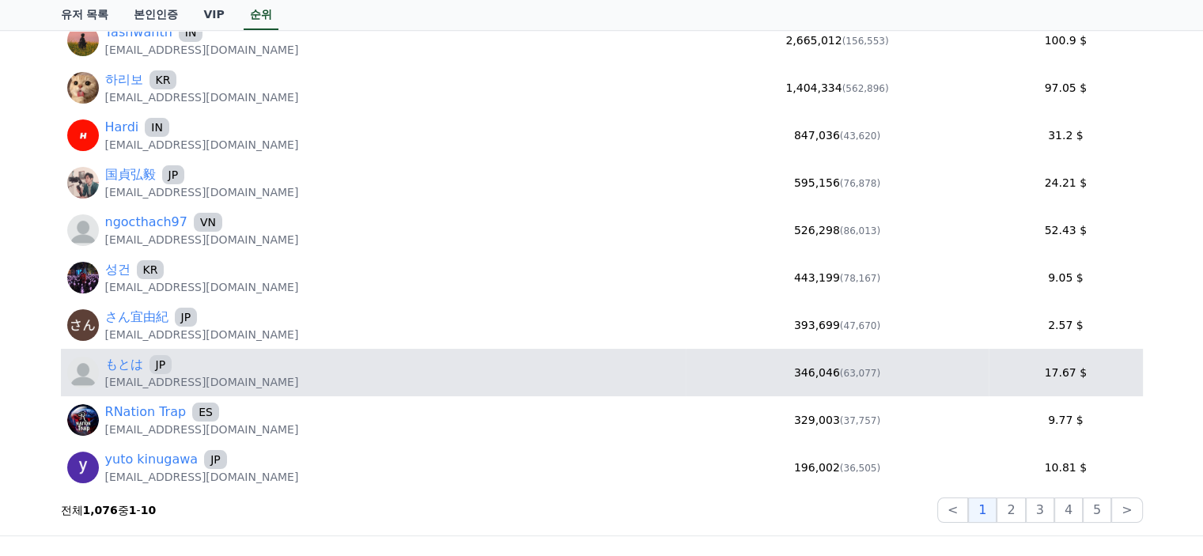
scroll to position [237, 0]
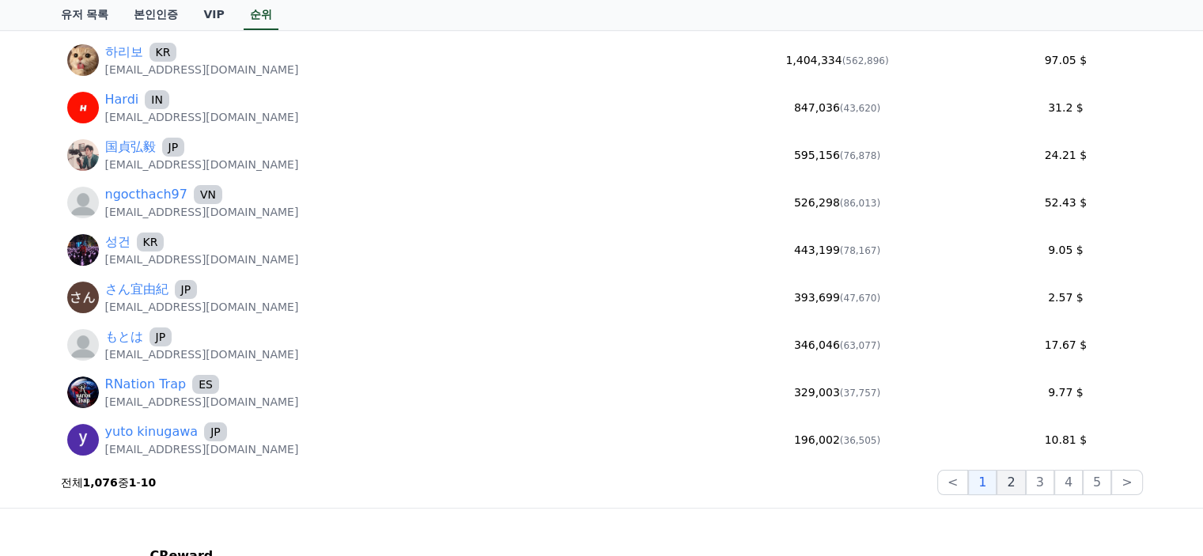
click at [1023, 475] on button "2" at bounding box center [1010, 482] width 28 height 25
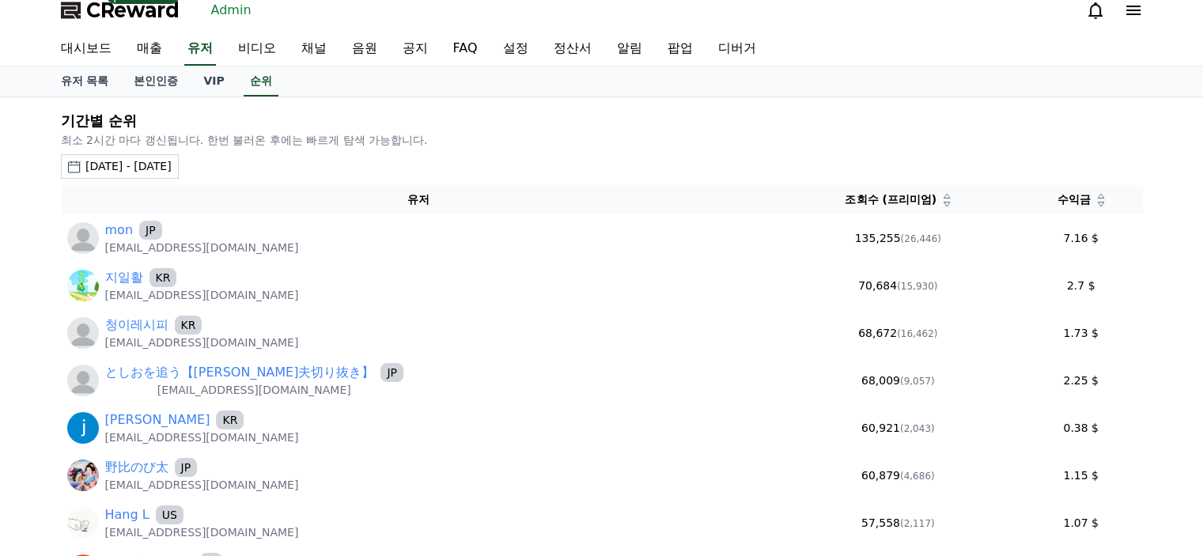
scroll to position [0, 0]
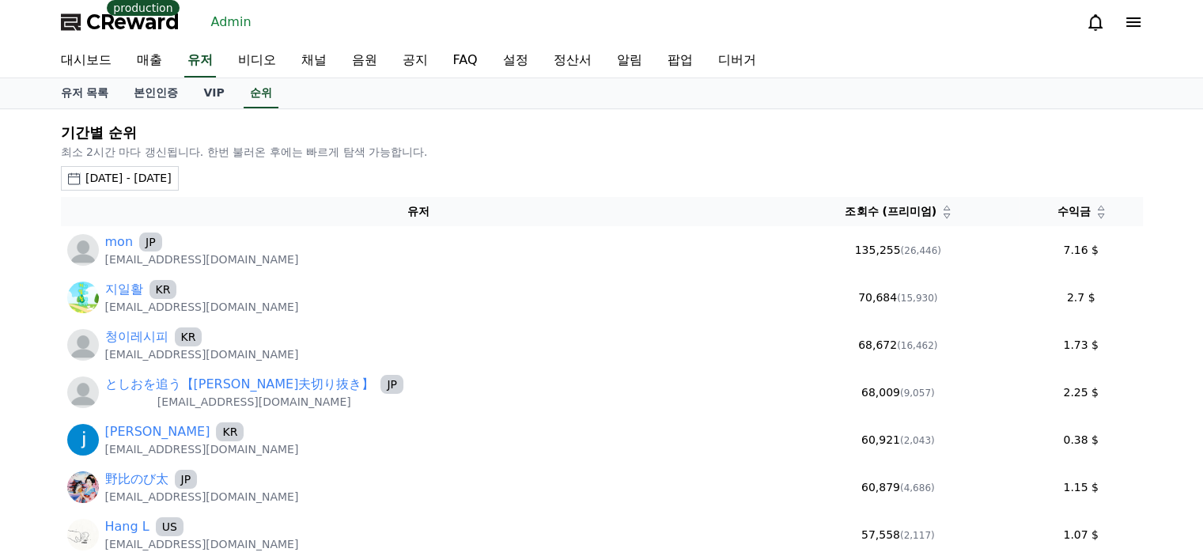
click at [1097, 216] on icon at bounding box center [1101, 216] width 8 height 8
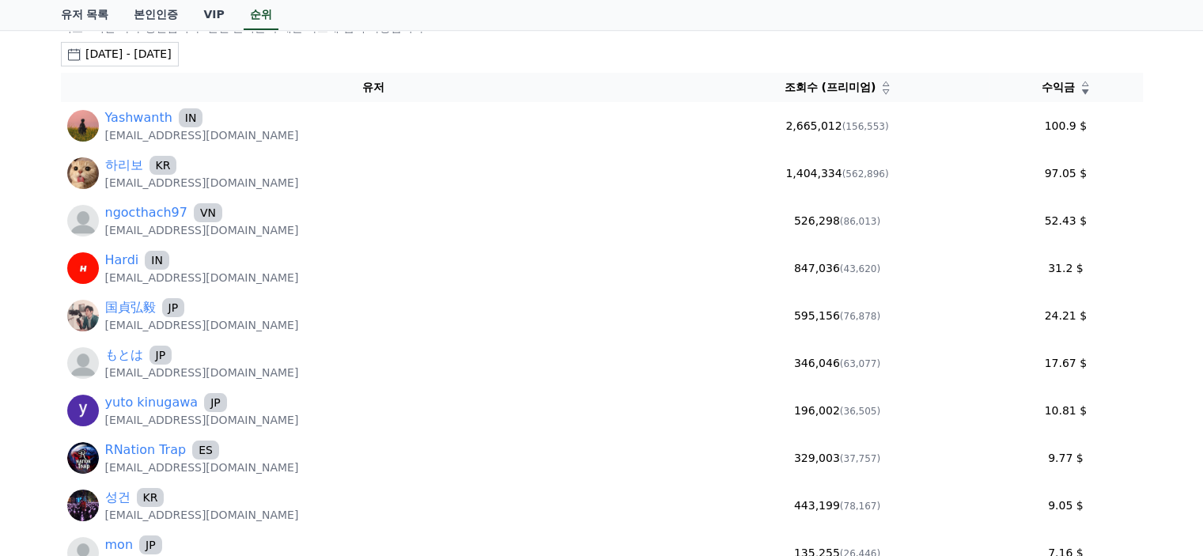
scroll to position [316, 0]
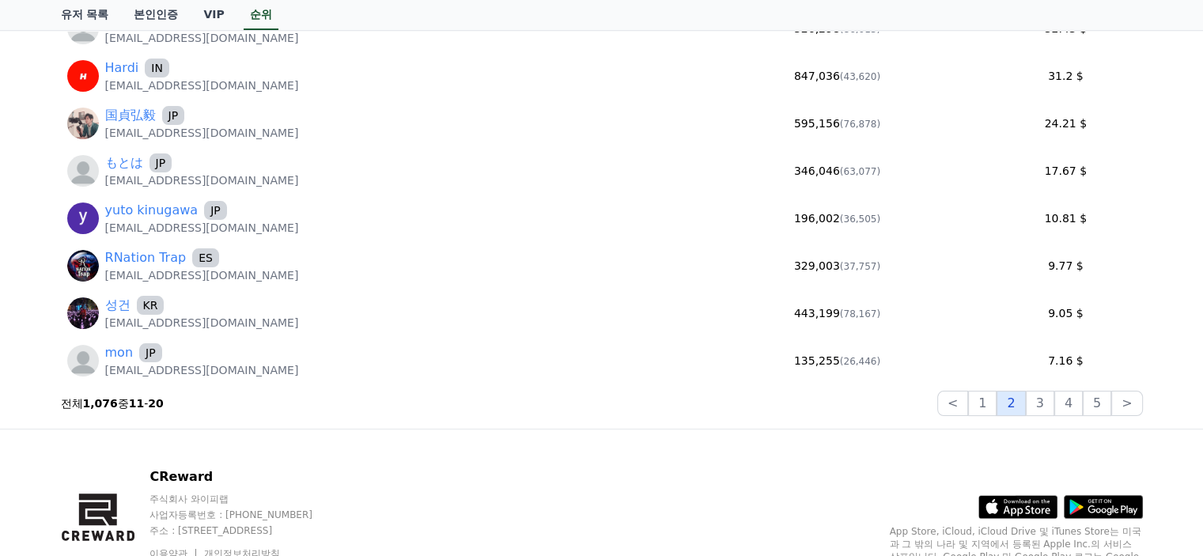
click at [1025, 401] on button "2" at bounding box center [1010, 403] width 28 height 25
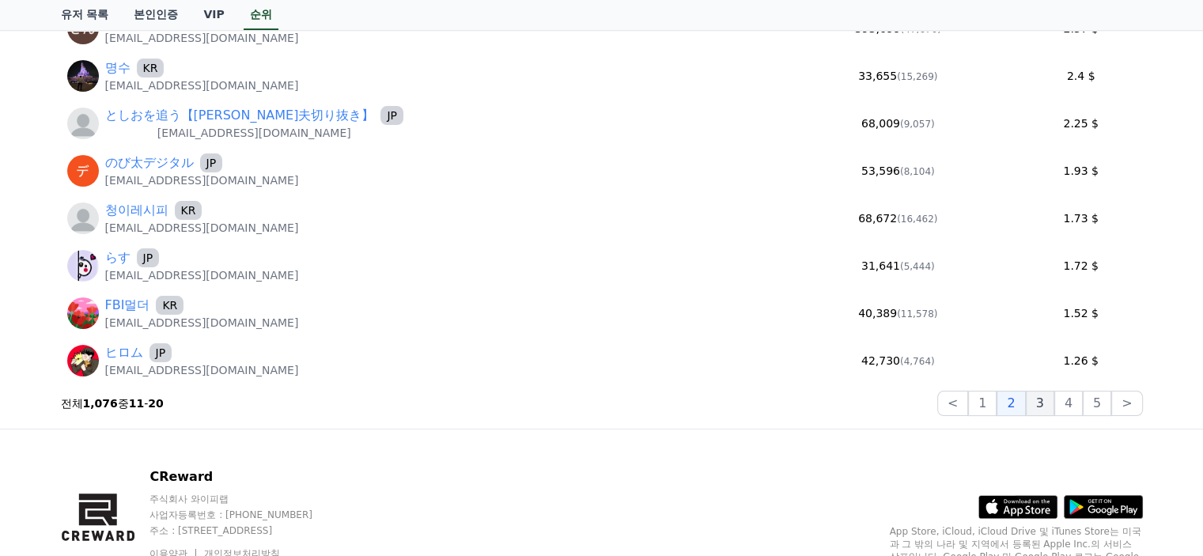
click at [1043, 398] on button "3" at bounding box center [1040, 403] width 28 height 25
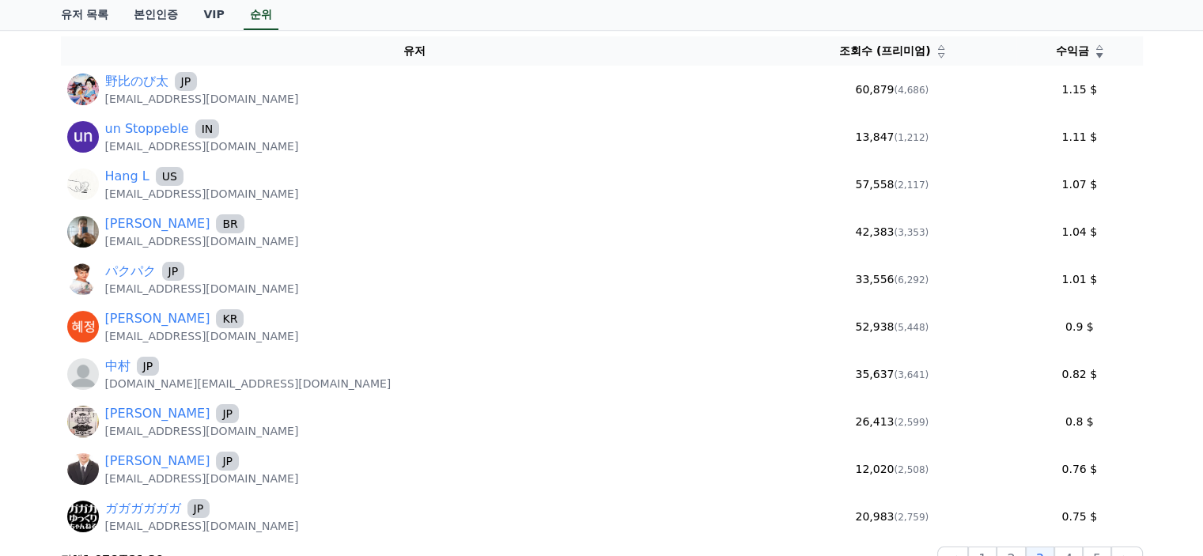
scroll to position [158, 0]
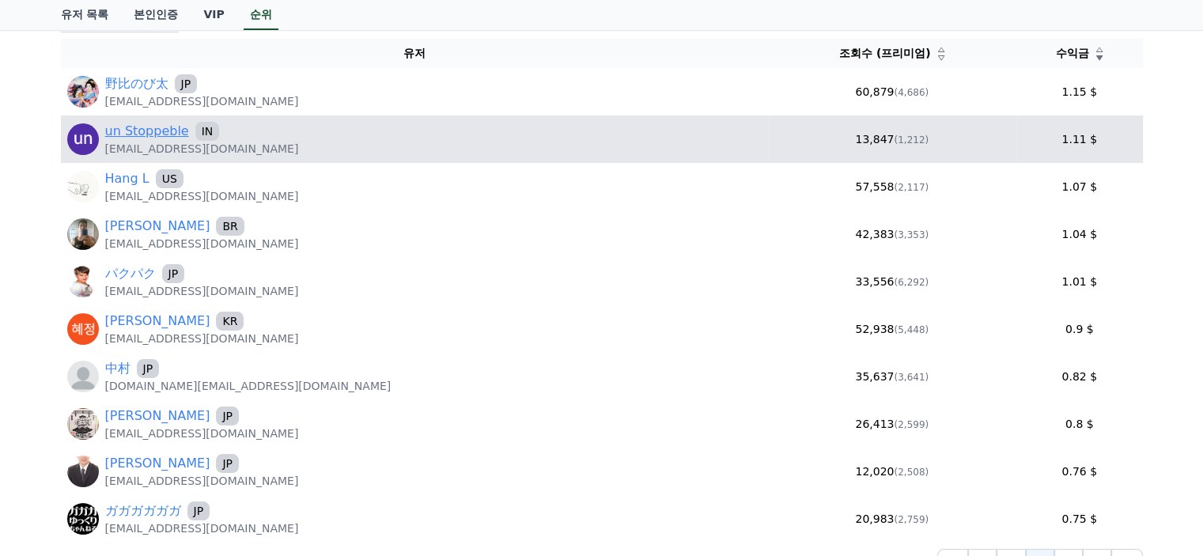
click at [164, 132] on link "un Stoppeble" at bounding box center [147, 131] width 84 height 19
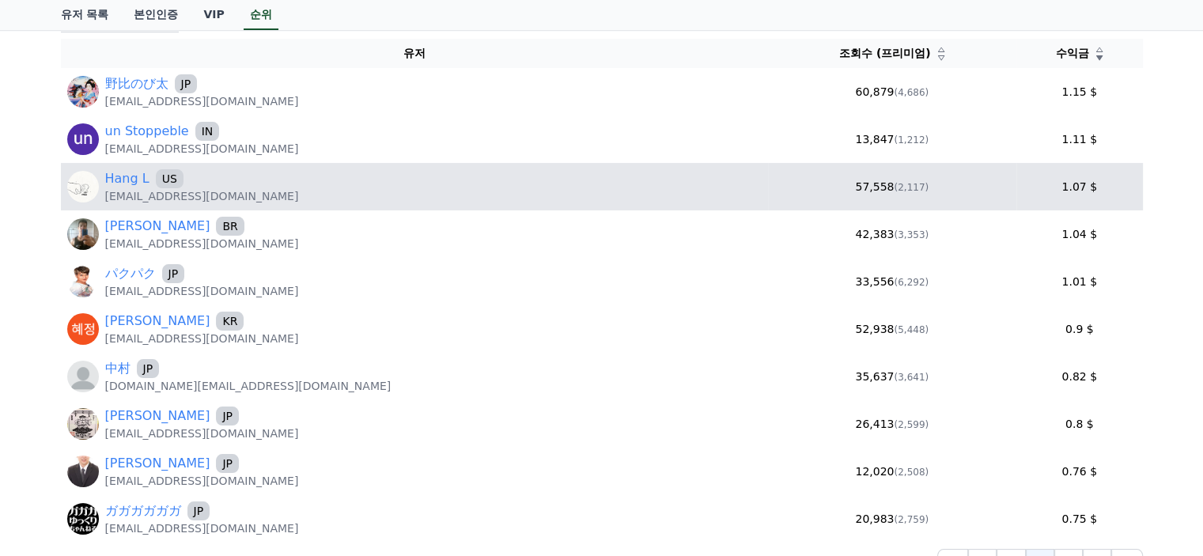
scroll to position [237, 0]
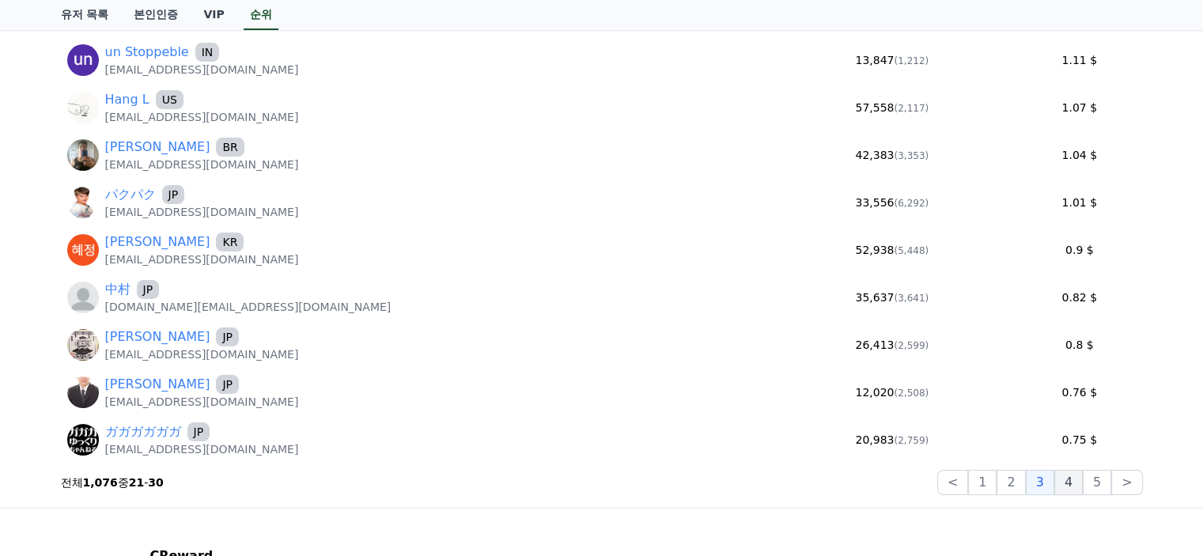
click at [1081, 476] on button "4" at bounding box center [1068, 482] width 28 height 25
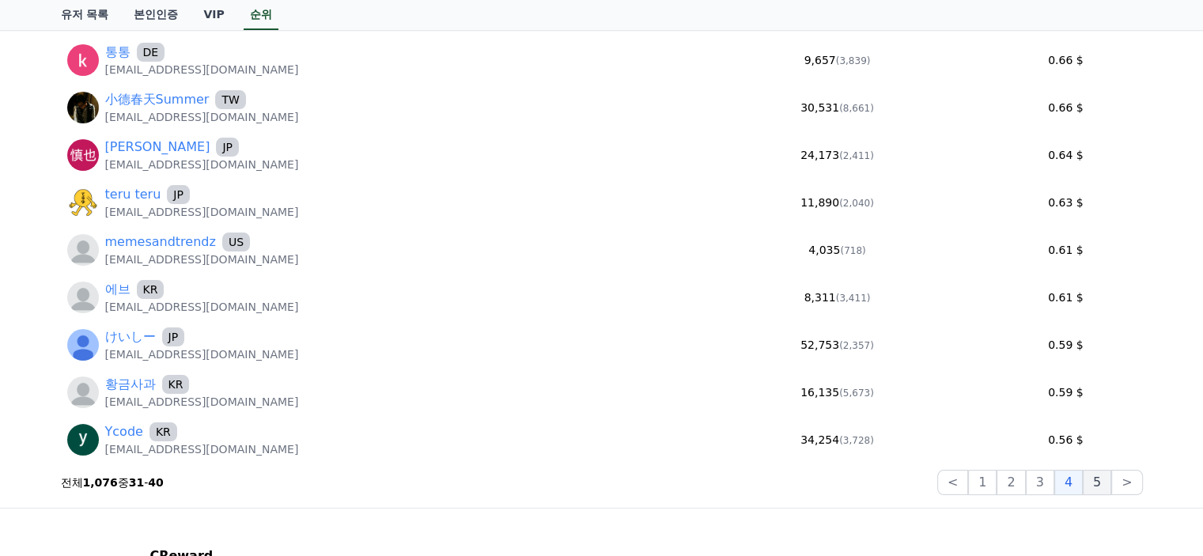
click at [1094, 482] on button "5" at bounding box center [1097, 482] width 28 height 25
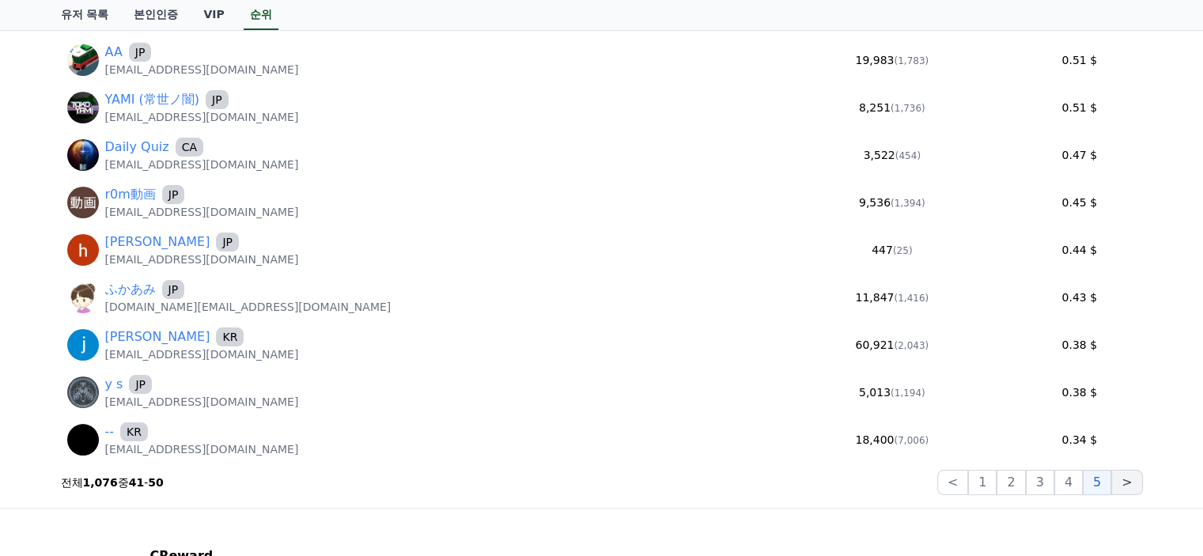
click at [1123, 474] on button ">" at bounding box center [1126, 482] width 31 height 25
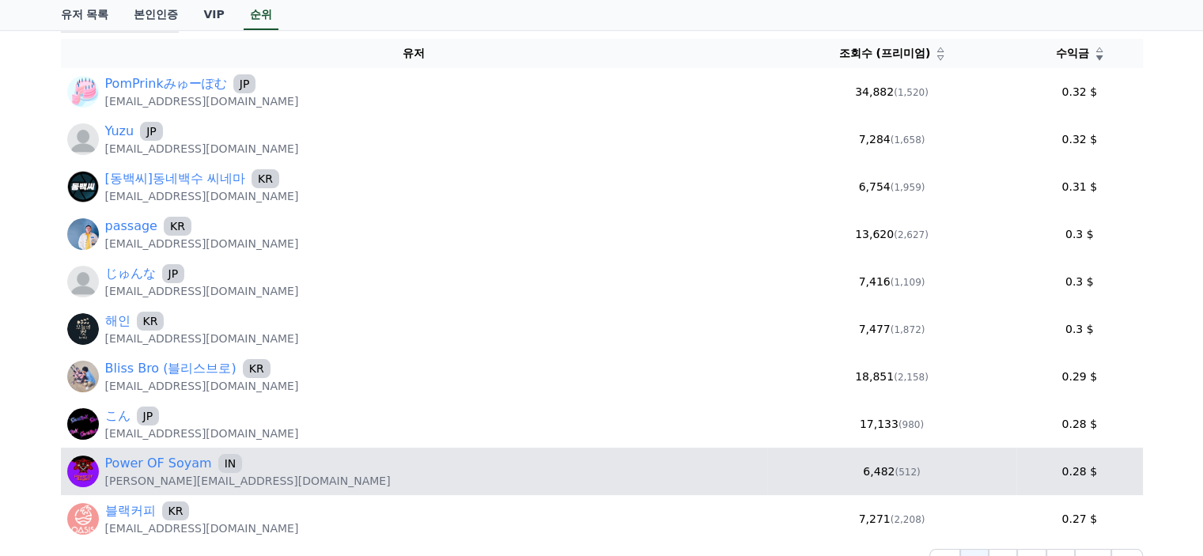
scroll to position [395, 0]
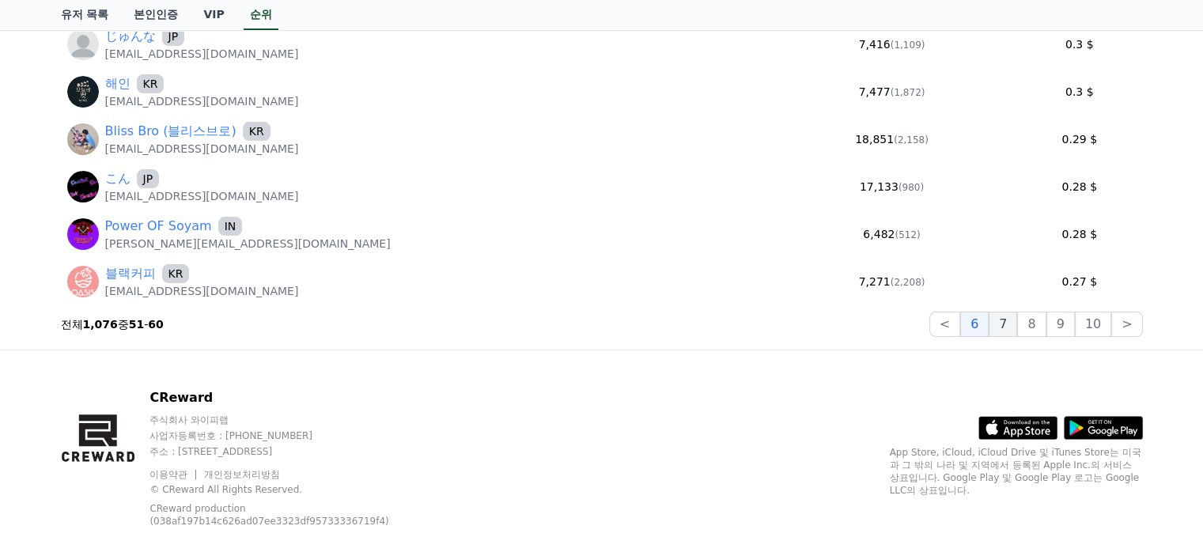
click at [1013, 319] on button "7" at bounding box center [1002, 324] width 28 height 25
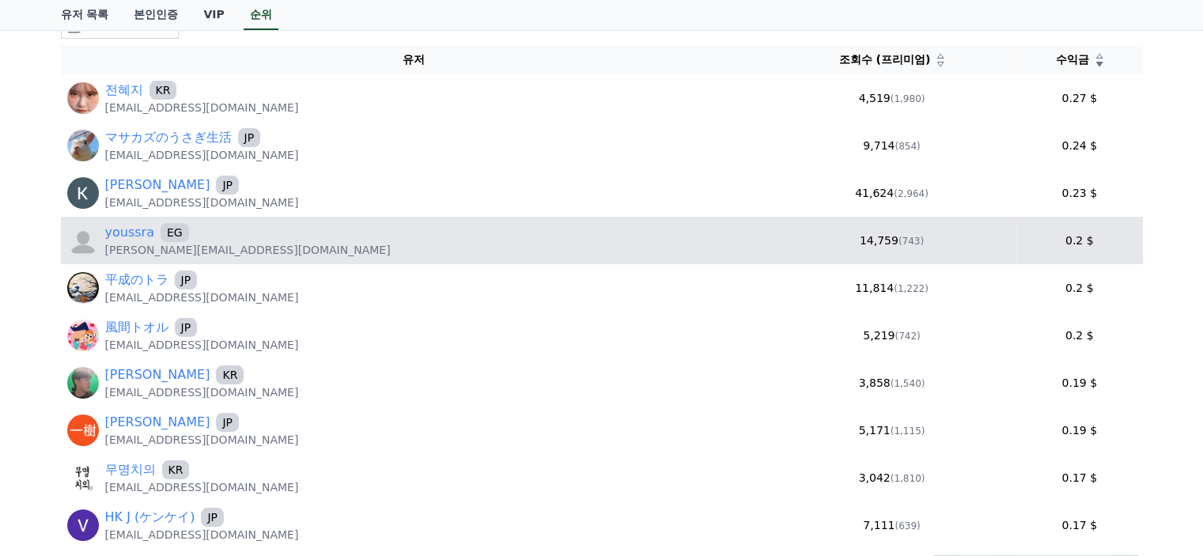
scroll to position [0, 0]
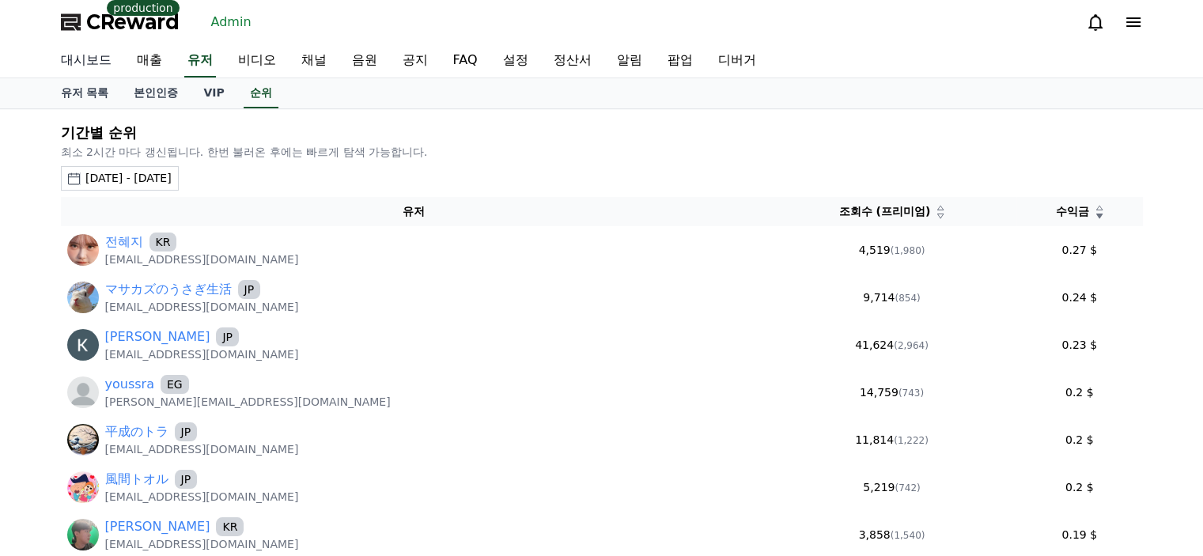
click at [95, 63] on link "대시보드" at bounding box center [86, 60] width 76 height 33
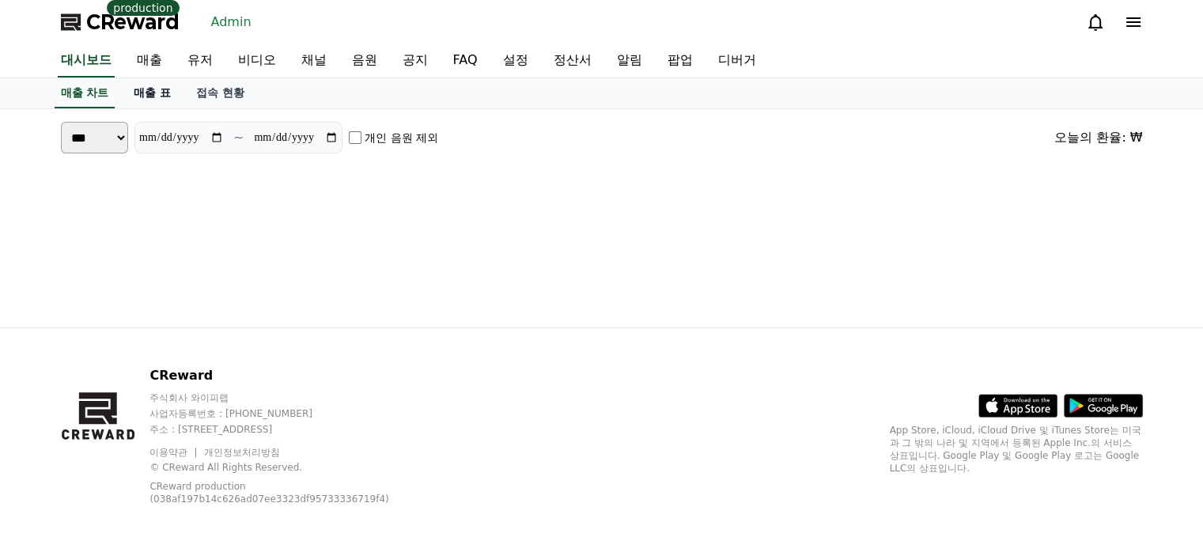
click at [162, 98] on link "매출 표" at bounding box center [152, 93] width 62 height 30
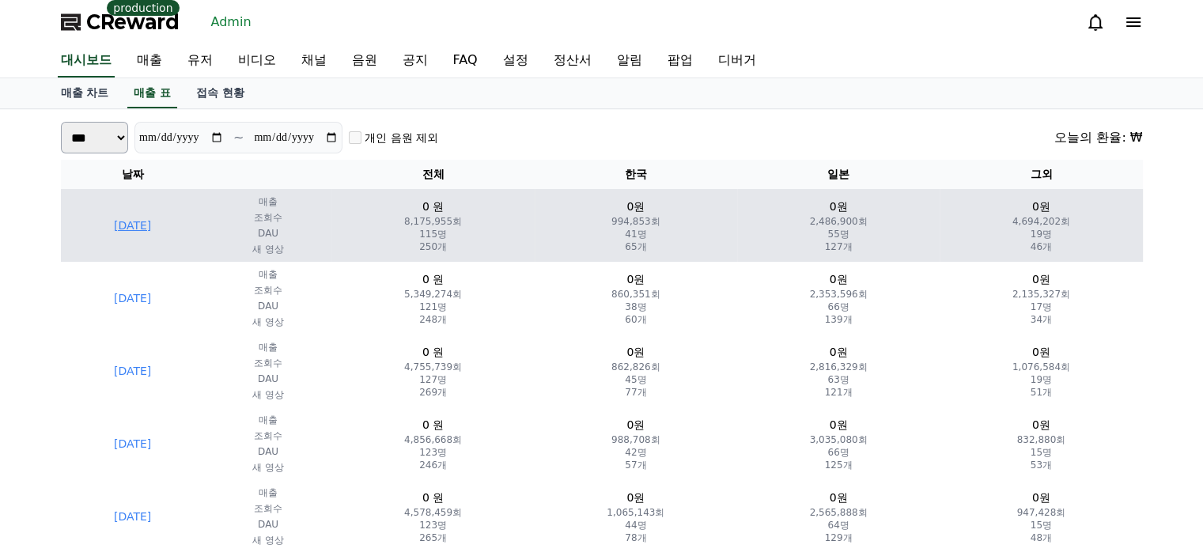
click at [168, 221] on td "[DATE]" at bounding box center [133, 225] width 144 height 73
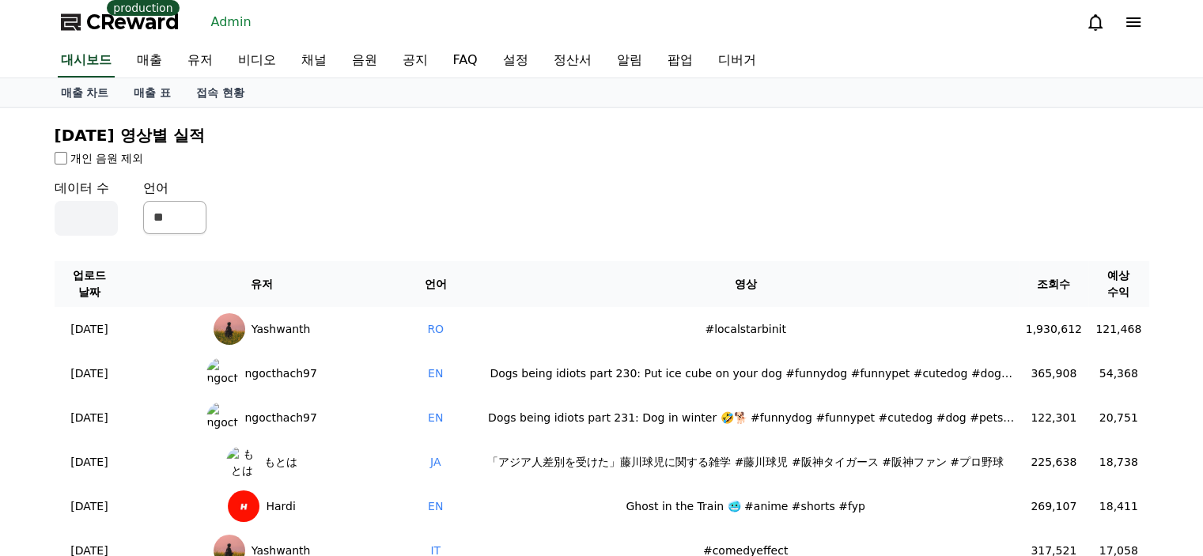
click at [332, 202] on div "데이터 수 ** 언어 ** ** ** *** ** ** ** ** ** ** ** ** ** ** ** ** ** ** ** ** ** ** …" at bounding box center [602, 207] width 1094 height 57
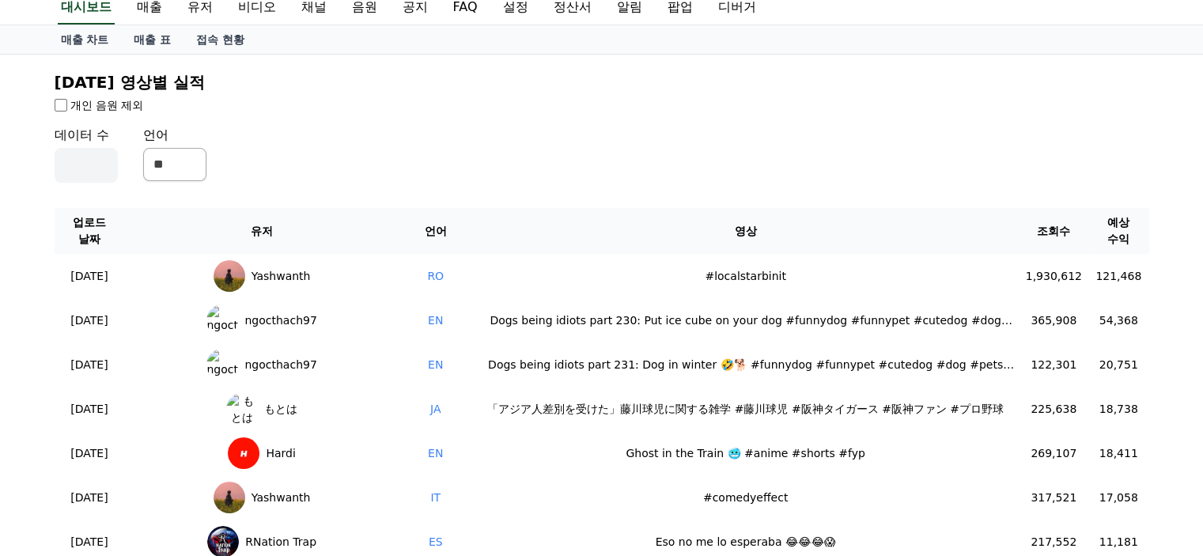
scroll to position [79, 0]
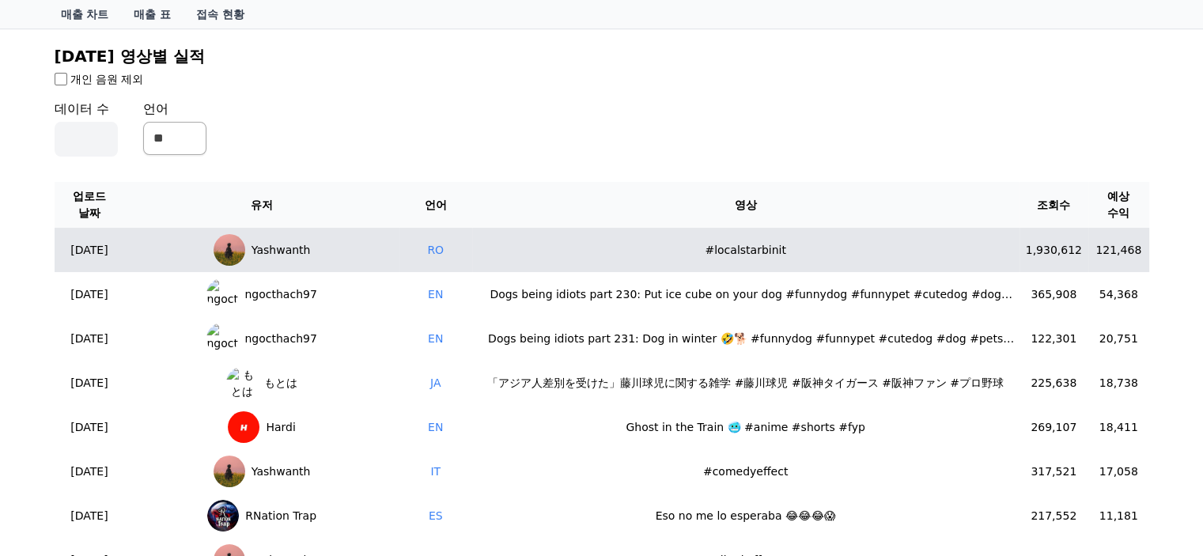
click at [655, 242] on div "#localstarbinit" at bounding box center [745, 250] width 535 height 17
click at [741, 242] on div "#localstarbinit" at bounding box center [745, 250] width 535 height 17
click at [345, 236] on td "Yashwanth" at bounding box center [261, 250] width 274 height 44
click at [721, 242] on div "#localstarbinit" at bounding box center [745, 250] width 535 height 17
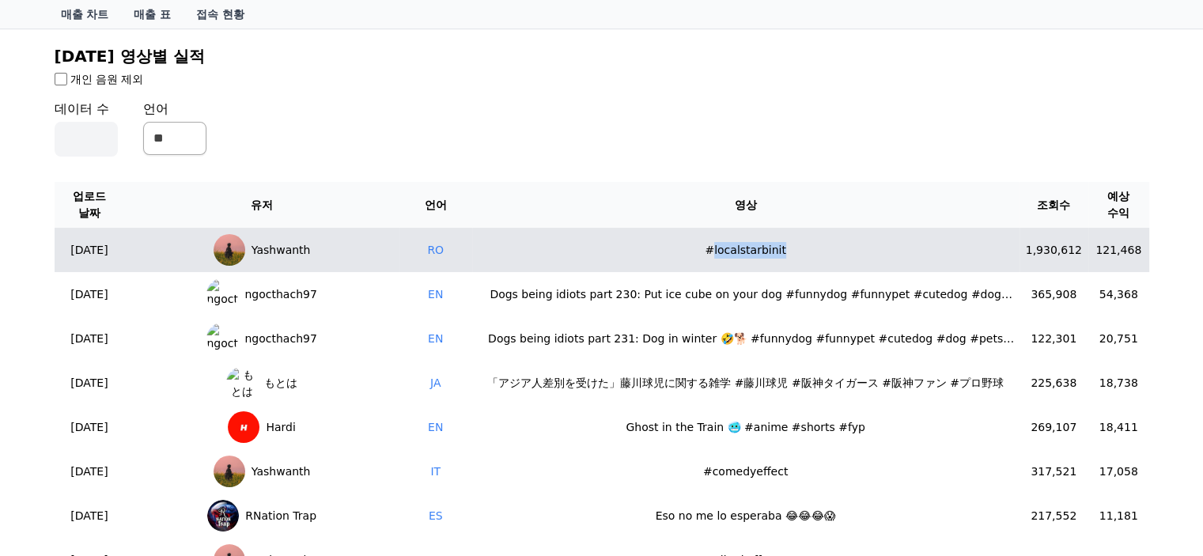
click at [728, 242] on div "#localstarbinit" at bounding box center [745, 250] width 535 height 17
click at [683, 242] on div "#localstarbinit" at bounding box center [745, 250] width 535 height 17
click at [703, 242] on div "#localstarbinit" at bounding box center [745, 250] width 535 height 17
click at [706, 242] on div "#localstarbinit" at bounding box center [745, 250] width 535 height 17
click at [705, 242] on div "#localstarbinit" at bounding box center [745, 250] width 535 height 17
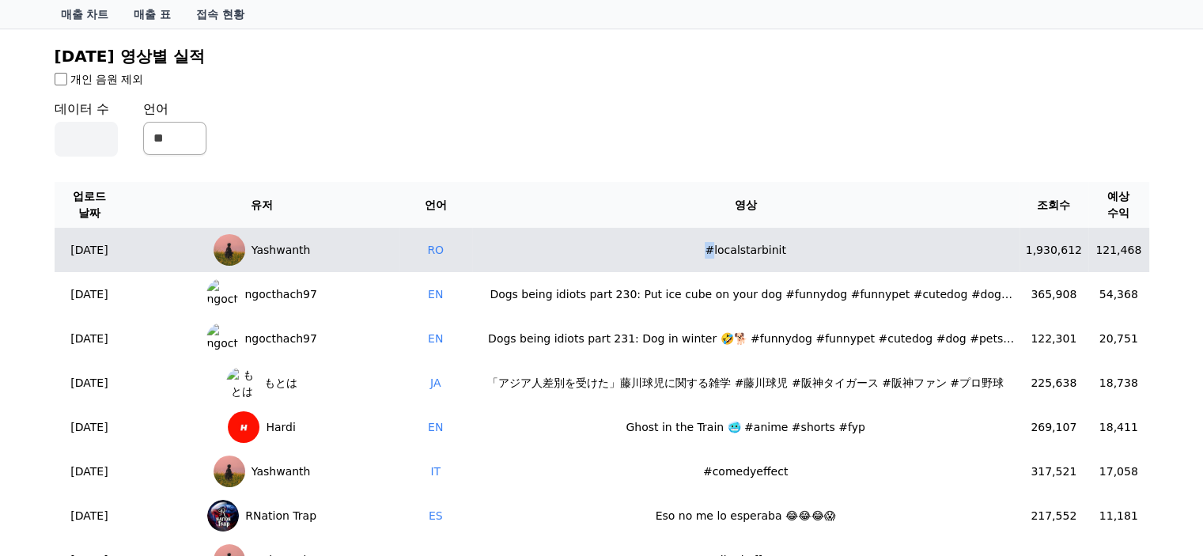
click at [705, 242] on div "#localstarbinit" at bounding box center [745, 250] width 535 height 17
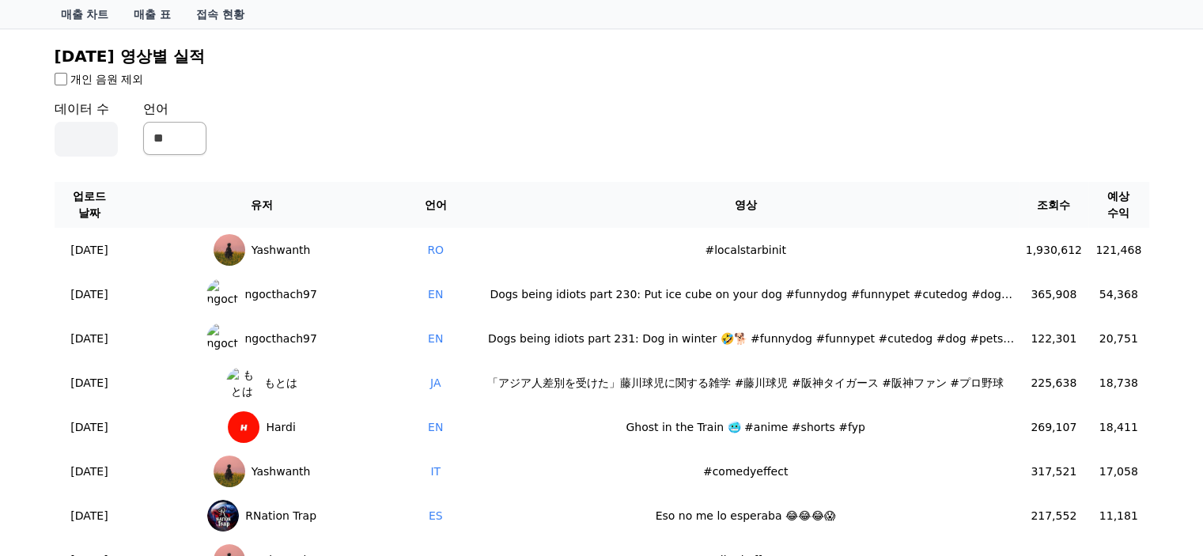
click at [706, 151] on div "데이터 수 ** 언어 ** ** ** *** ** ** ** ** ** ** ** ** ** ** ** ** ** ** ** ** ** ** …" at bounding box center [602, 128] width 1094 height 57
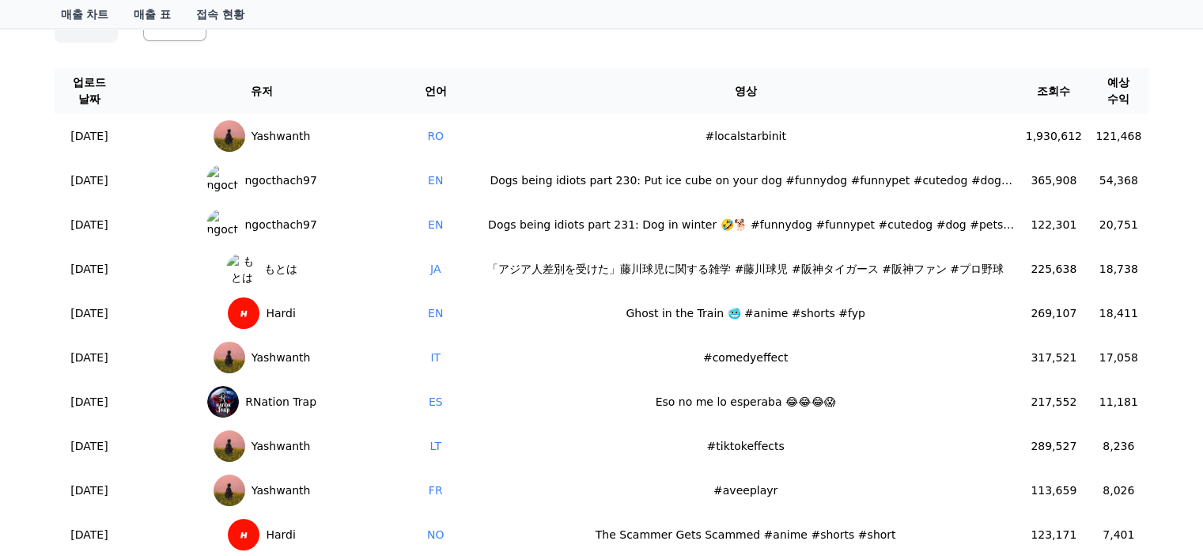
scroll to position [158, 0]
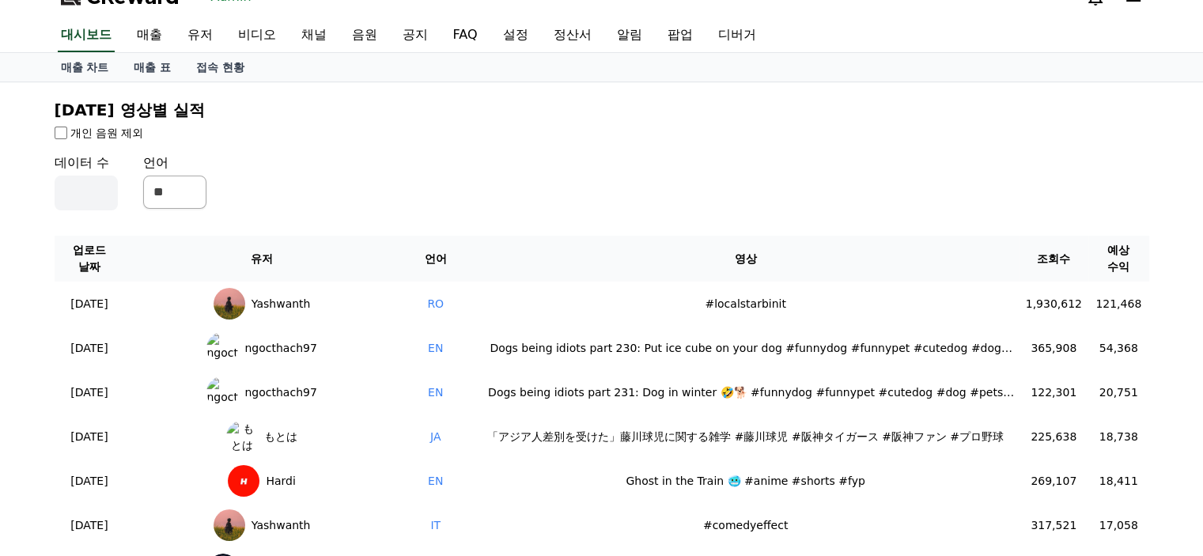
scroll to position [0, 0]
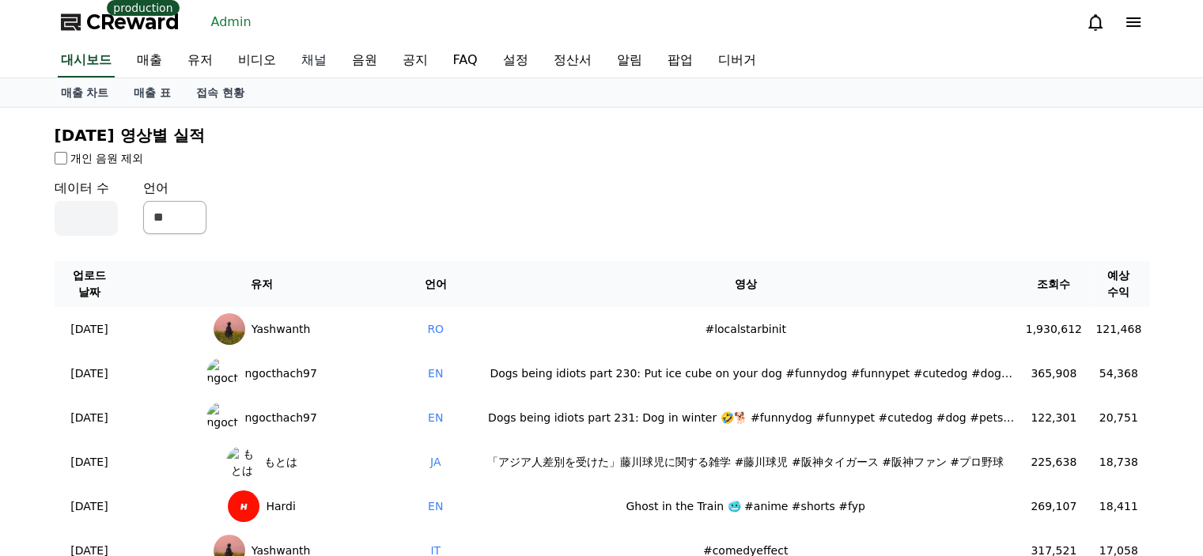
click at [319, 67] on link "채널" at bounding box center [314, 60] width 51 height 33
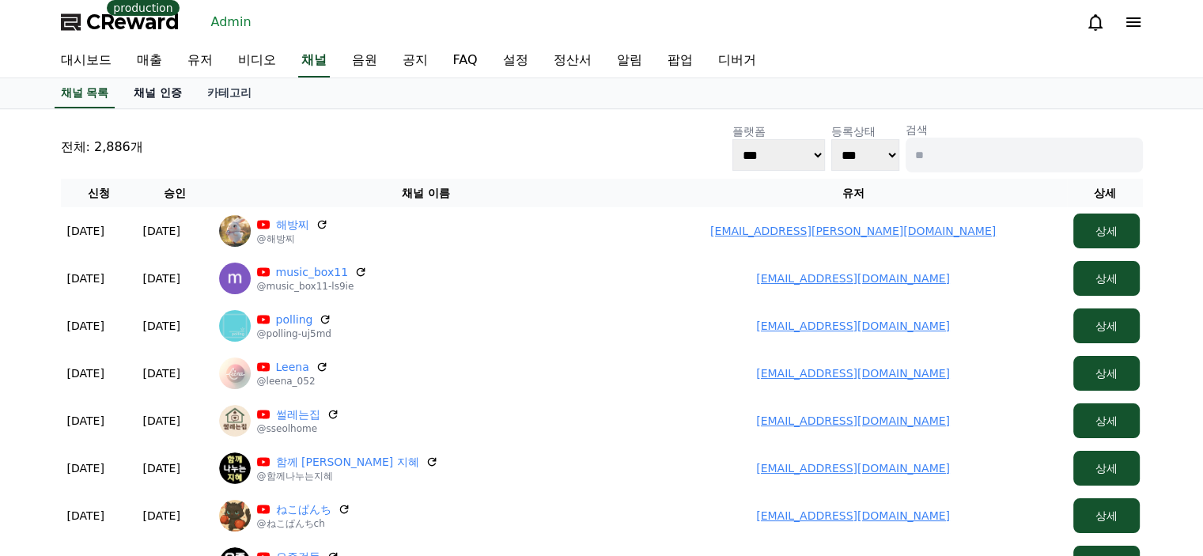
click at [164, 81] on link "채널 인증" at bounding box center [158, 93] width 74 height 30
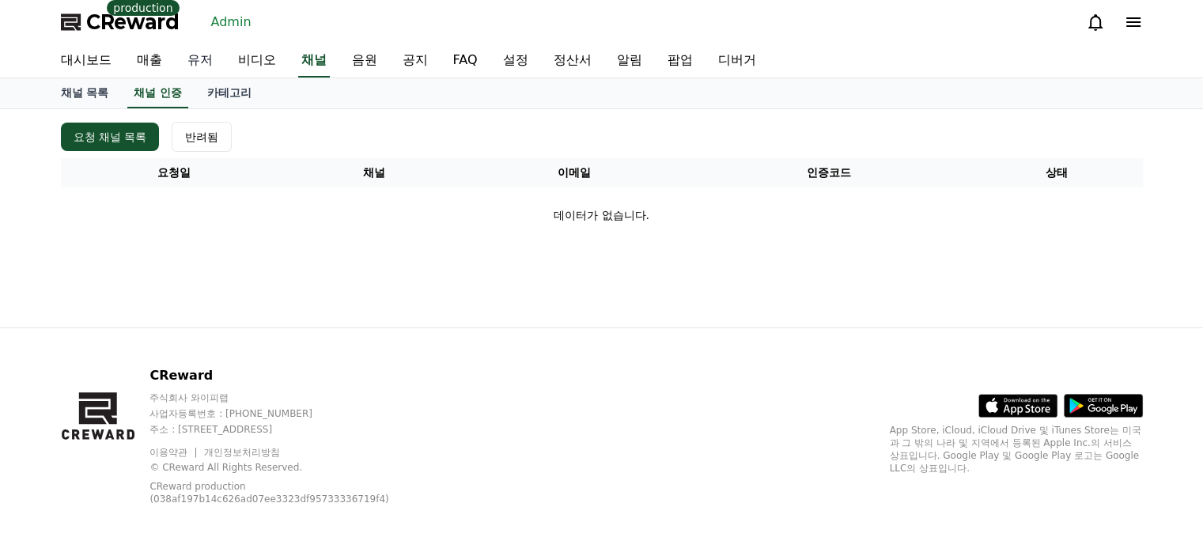
click at [215, 56] on link "유저" at bounding box center [200, 60] width 51 height 33
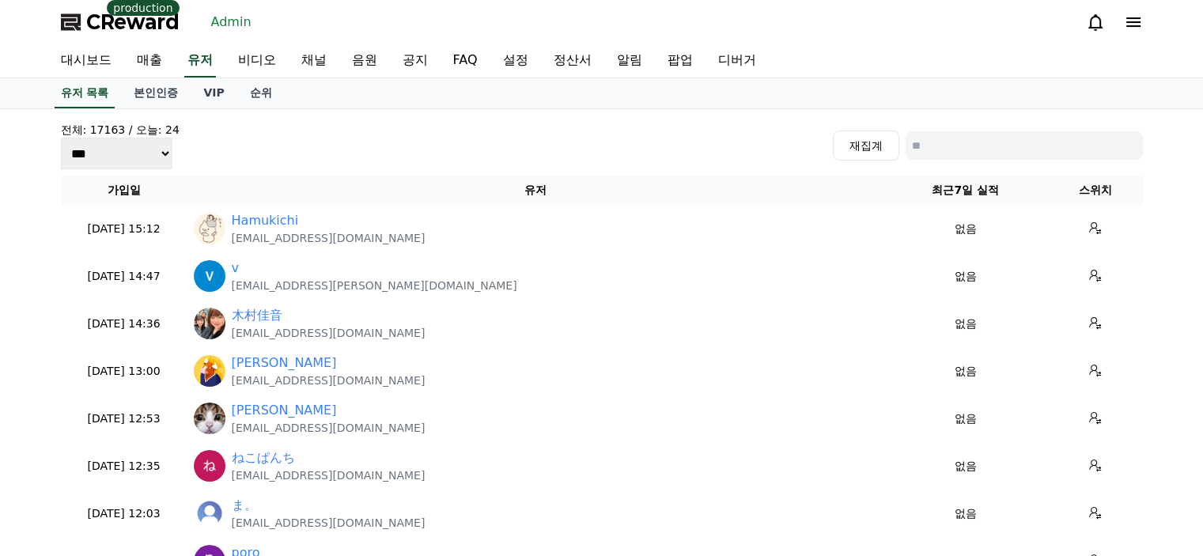
click at [269, 142] on div "전체: 17163 / 오늘: 24 *** *** *** 재집계" at bounding box center [602, 145] width 1082 height 47
click at [664, 160] on div "전체: 17163 / 오늘: 24 *** *** *** 재집계" at bounding box center [602, 145] width 1082 height 47
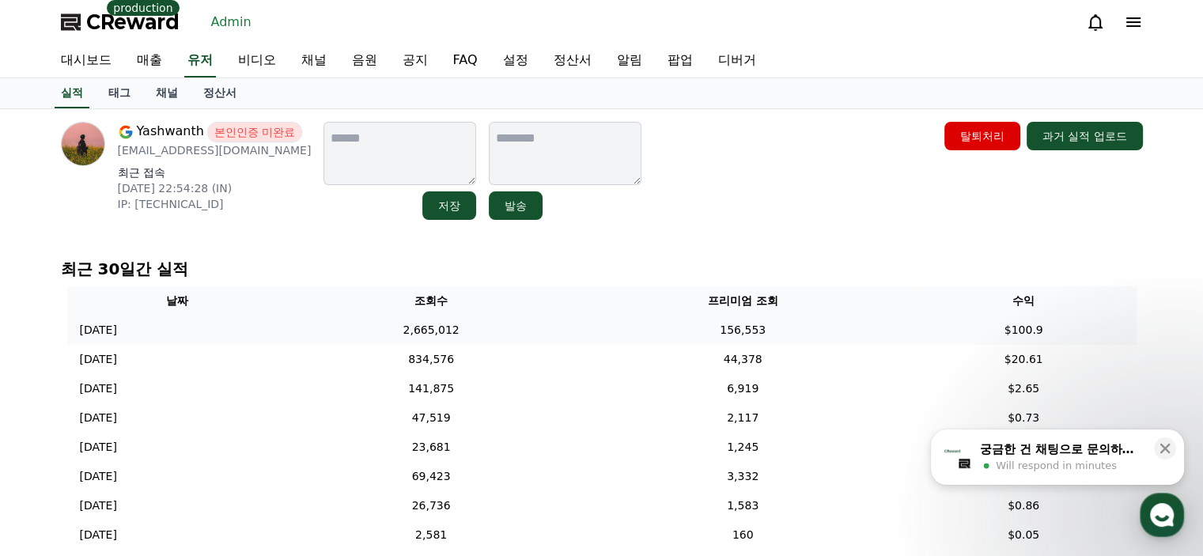
click at [446, 331] on td "2,665,012" at bounding box center [431, 330] width 287 height 29
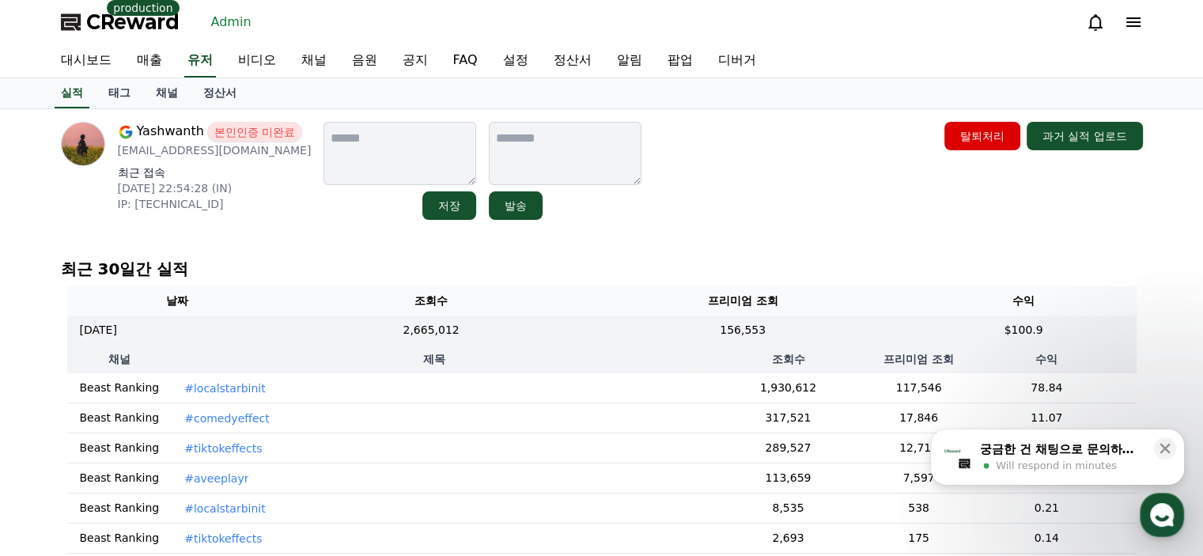
click at [424, 404] on td "#comedyeffect" at bounding box center [434, 418] width 524 height 30
click at [430, 398] on td "#localstarbinit" at bounding box center [434, 388] width 524 height 30
click at [206, 388] on p "#localstarbinit" at bounding box center [224, 388] width 81 height 16
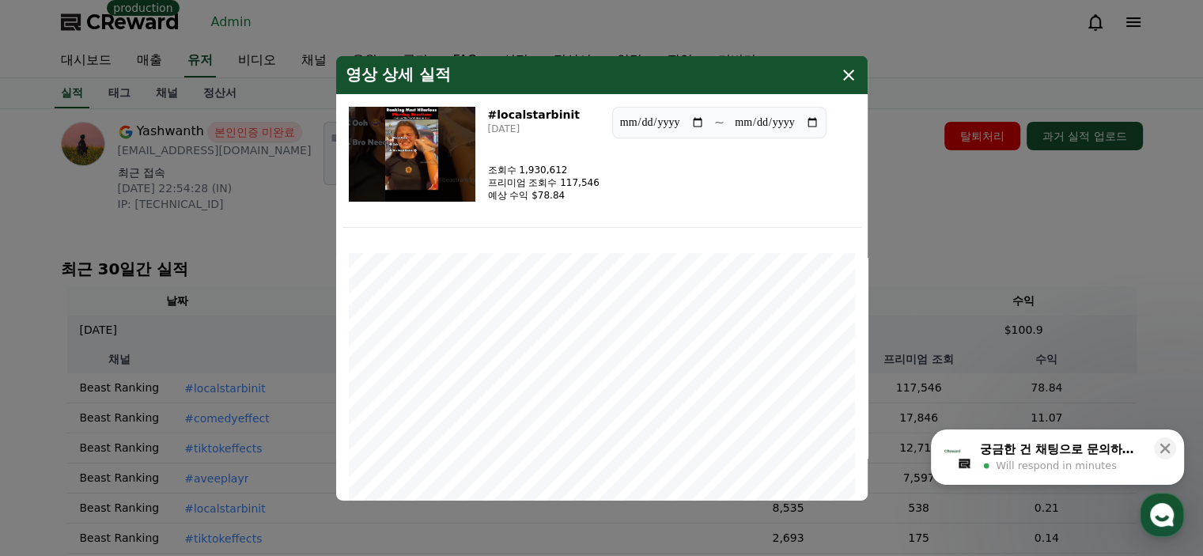
click at [865, 78] on div "영상 상세 실적" at bounding box center [601, 74] width 531 height 38
click at [851, 76] on icon "modal" at bounding box center [848, 74] width 11 height 11
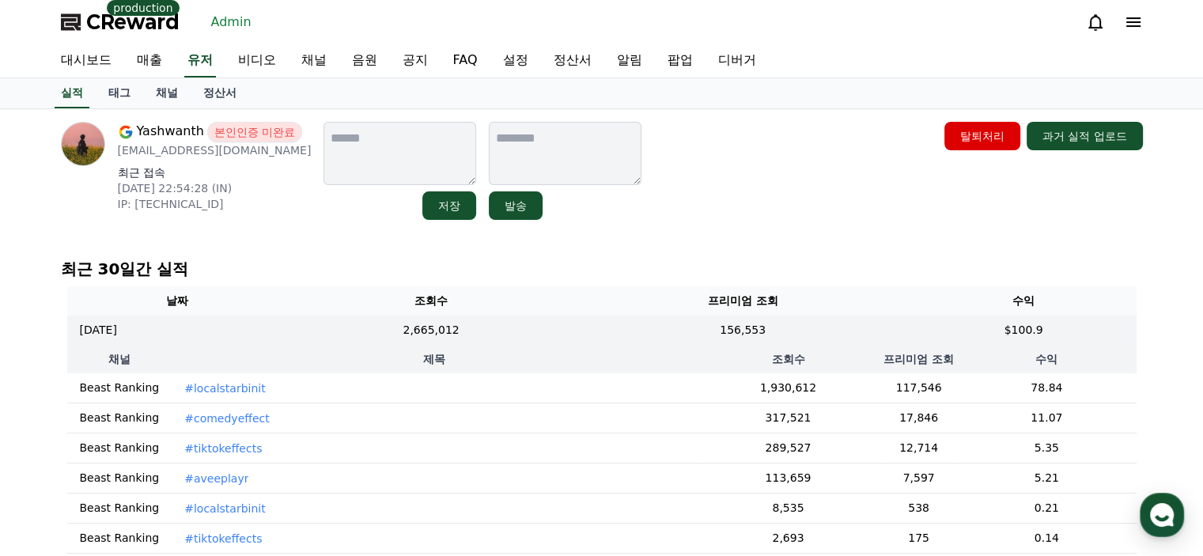
scroll to position [79, 0]
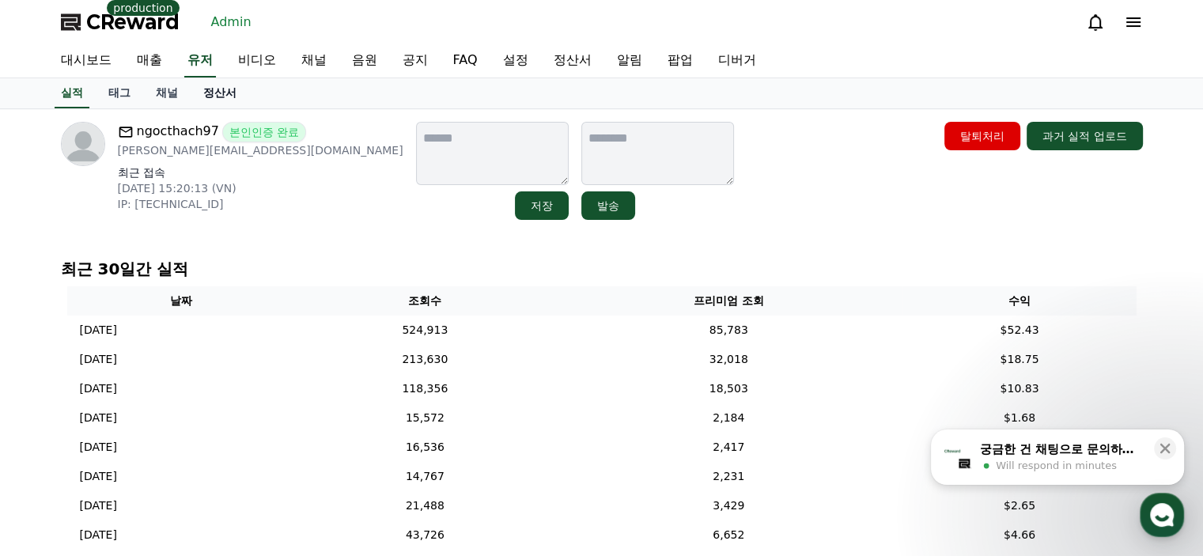
click at [231, 95] on link "정산서" at bounding box center [220, 93] width 59 height 30
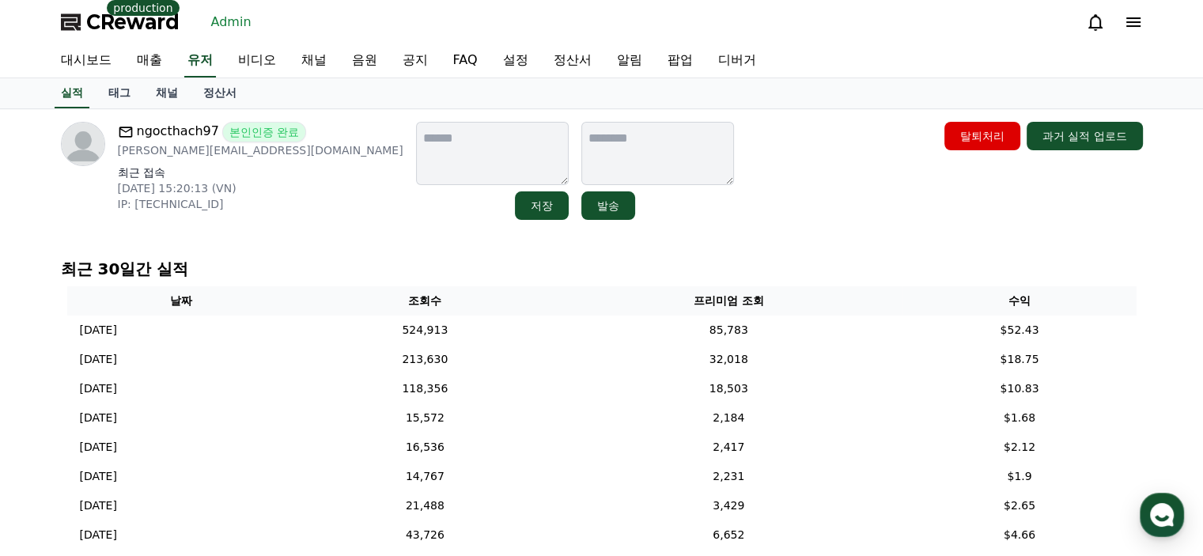
click at [783, 200] on div "ngocthach97 본인인증 완료 Alexnam123997@gmail.com 최근 접속 2025-08-30 15:20:13 (VN) IP: …" at bounding box center [602, 171] width 1082 height 98
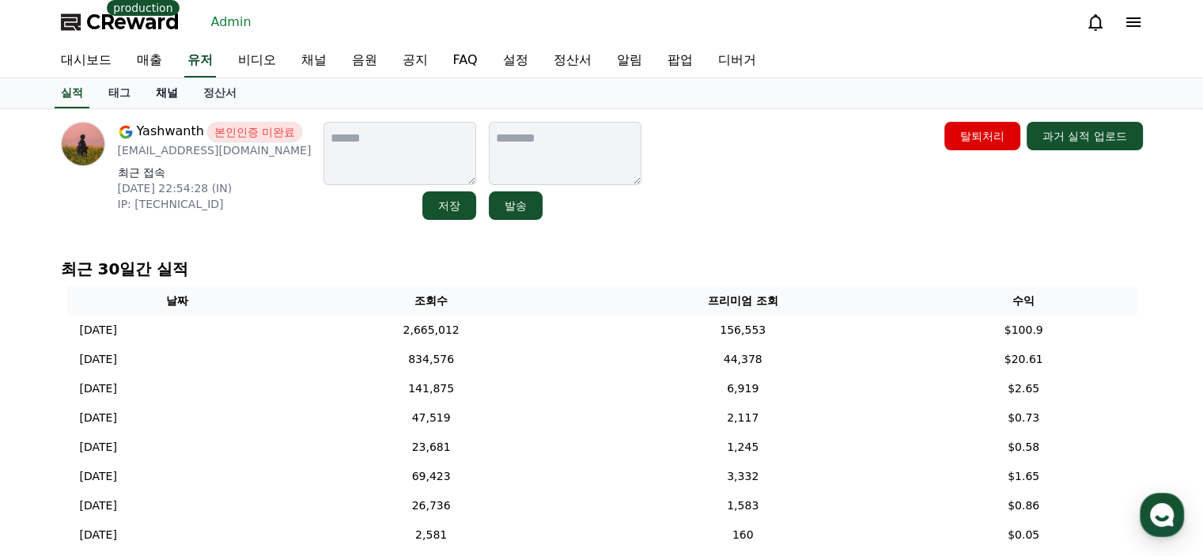
click at [172, 96] on link "채널" at bounding box center [166, 93] width 47 height 30
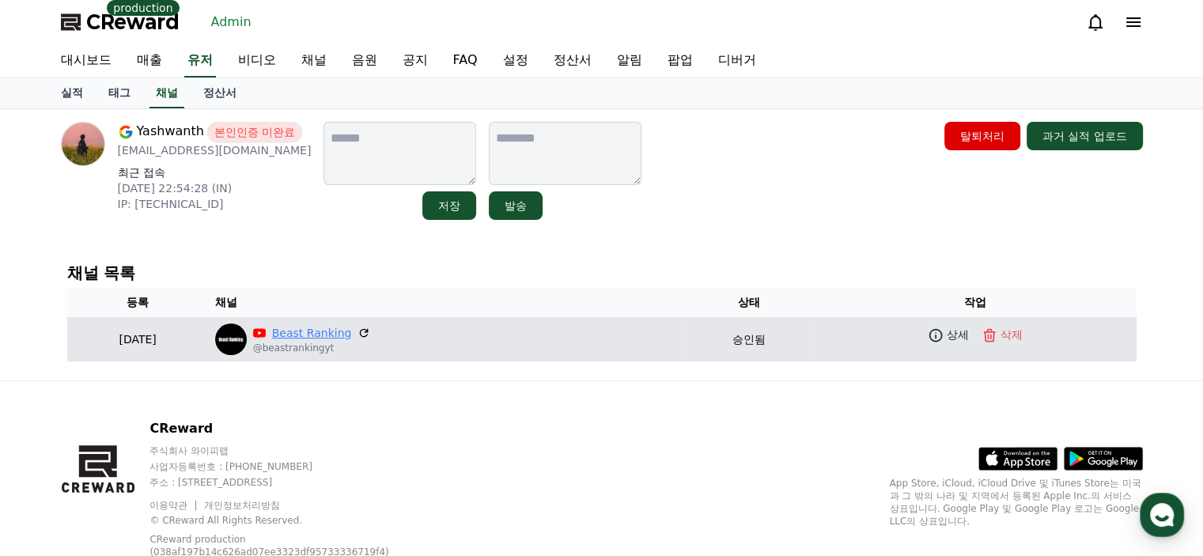
click at [352, 331] on link "Beast Ranking" at bounding box center [312, 333] width 80 height 17
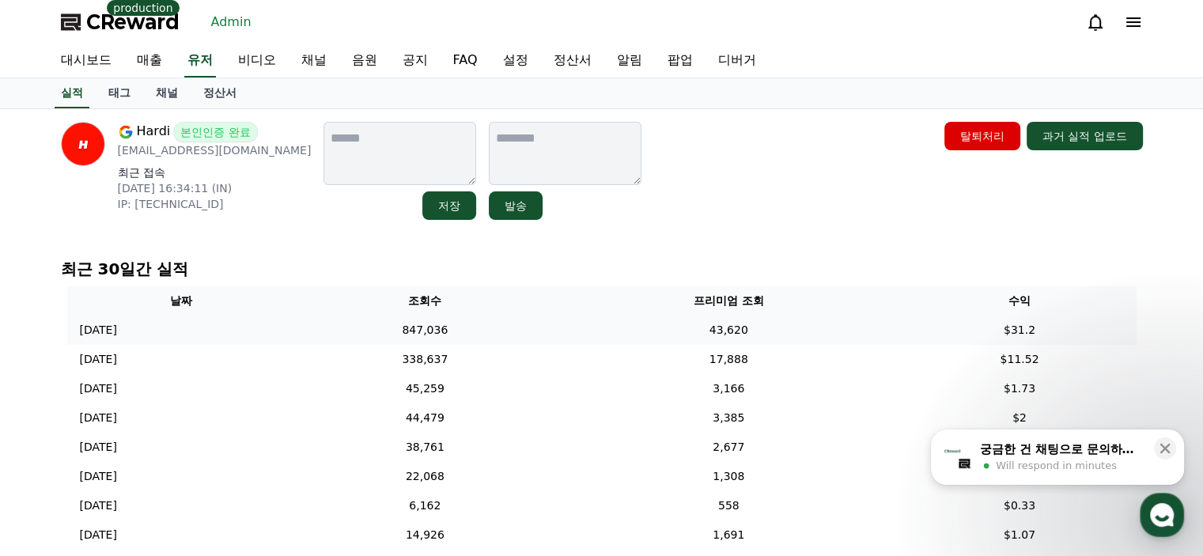
click at [546, 325] on td "847,036" at bounding box center [425, 330] width 259 height 29
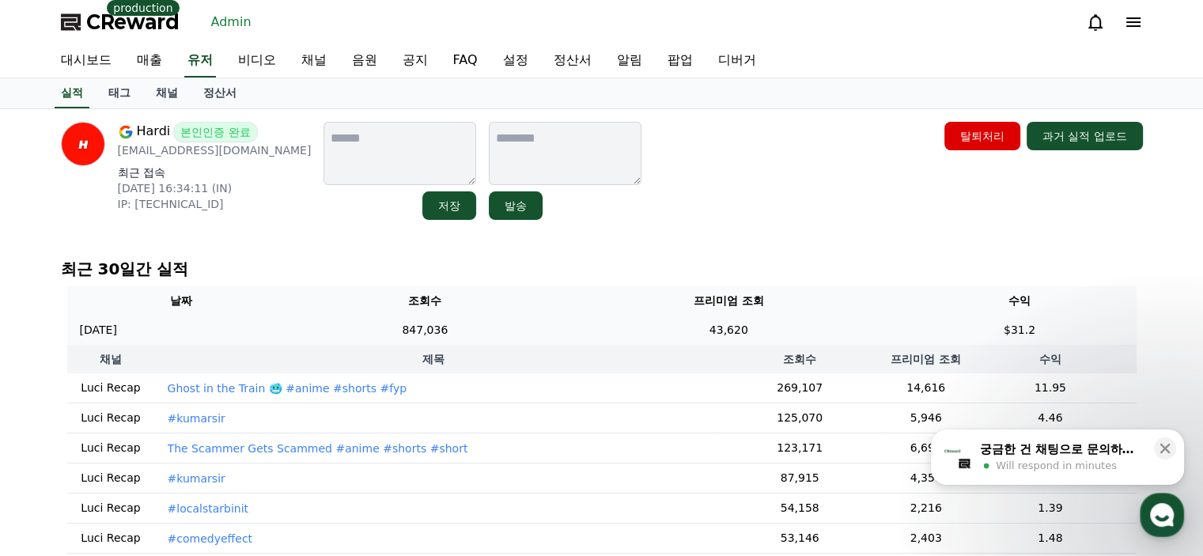
scroll to position [37, 0]
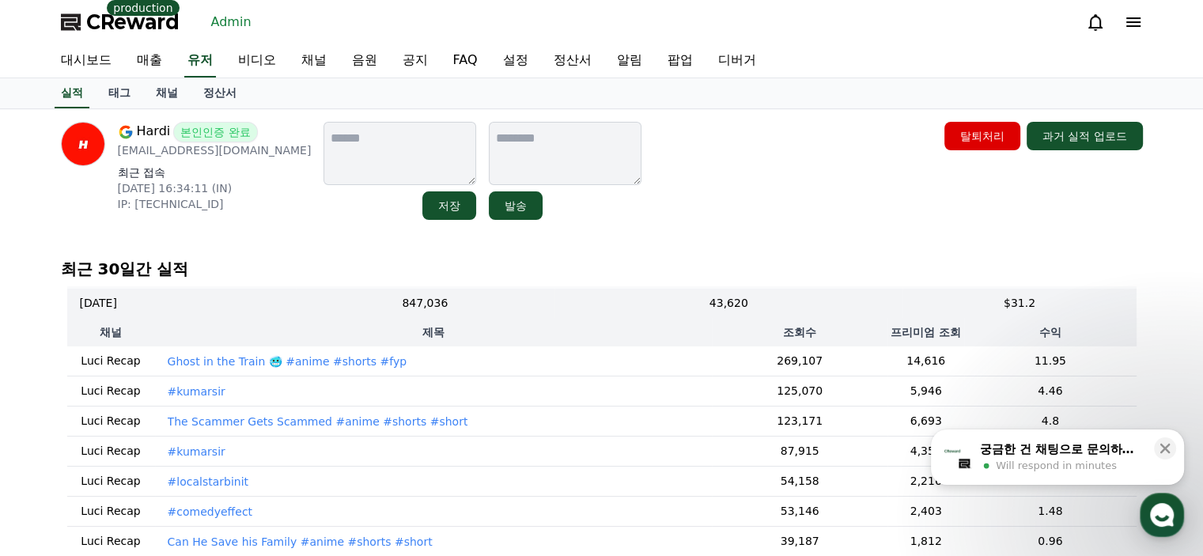
click at [206, 384] on p "#kumarsir" at bounding box center [197, 392] width 58 height 16
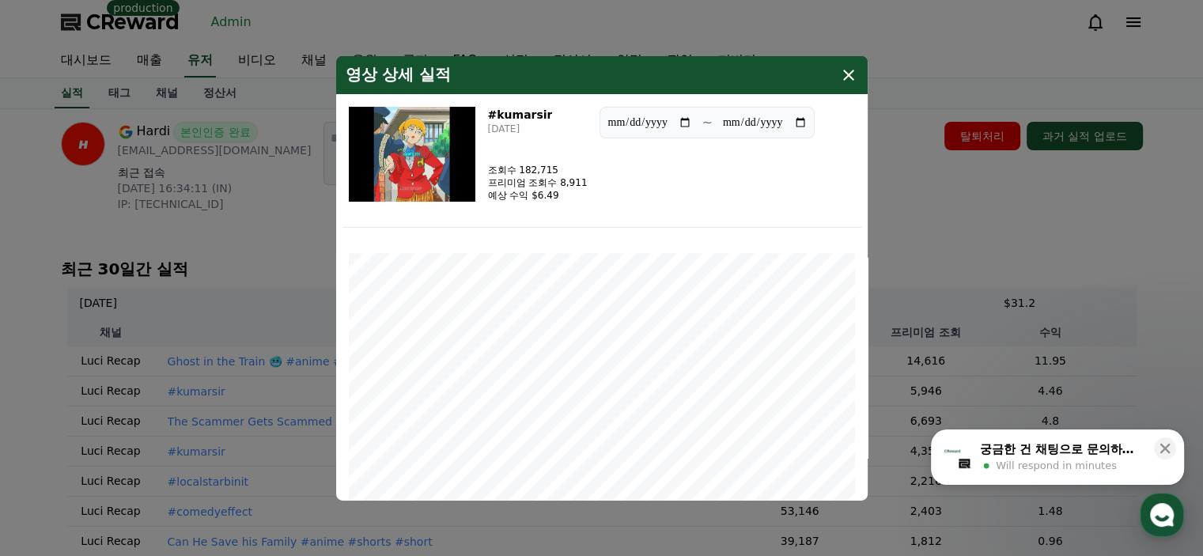
click at [843, 72] on icon "modal" at bounding box center [848, 74] width 19 height 19
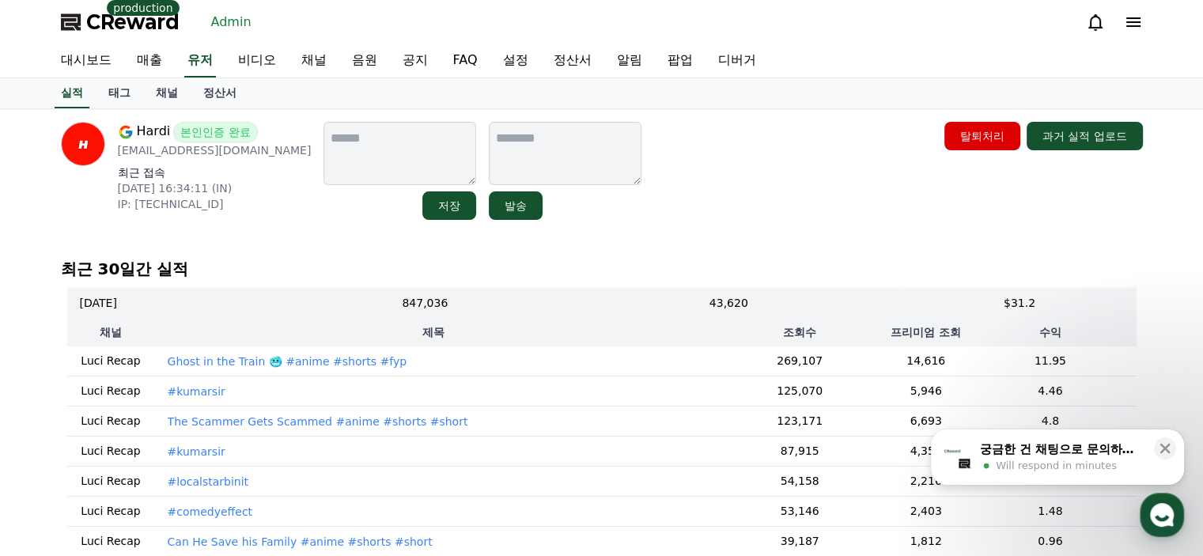
click at [253, 414] on p "The Scammer Gets Scammed #anime #shorts #short" at bounding box center [318, 422] width 301 height 16
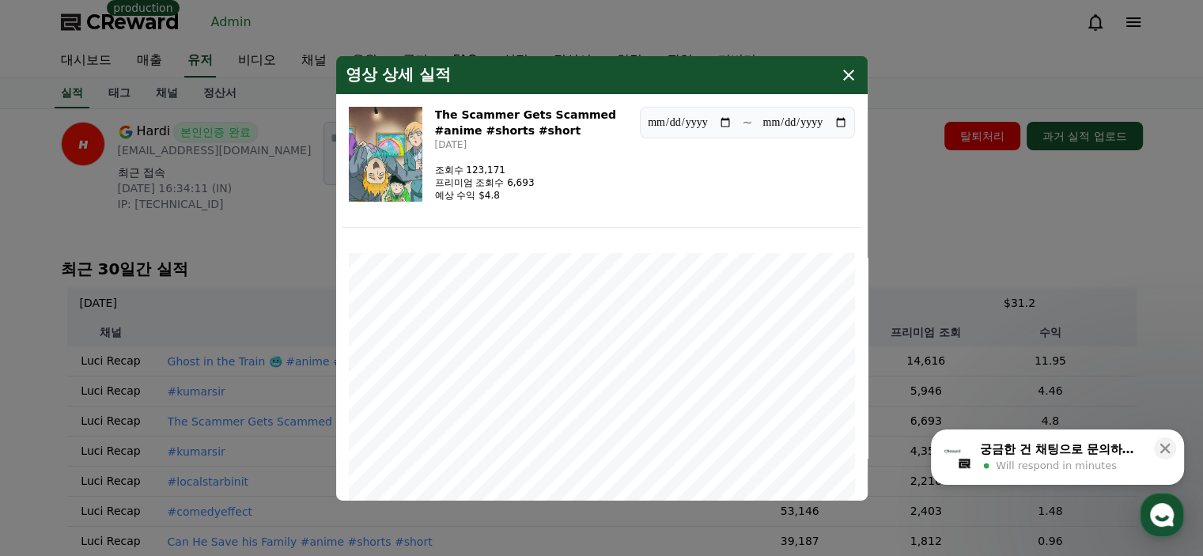
click at [851, 79] on icon "modal" at bounding box center [848, 74] width 19 height 19
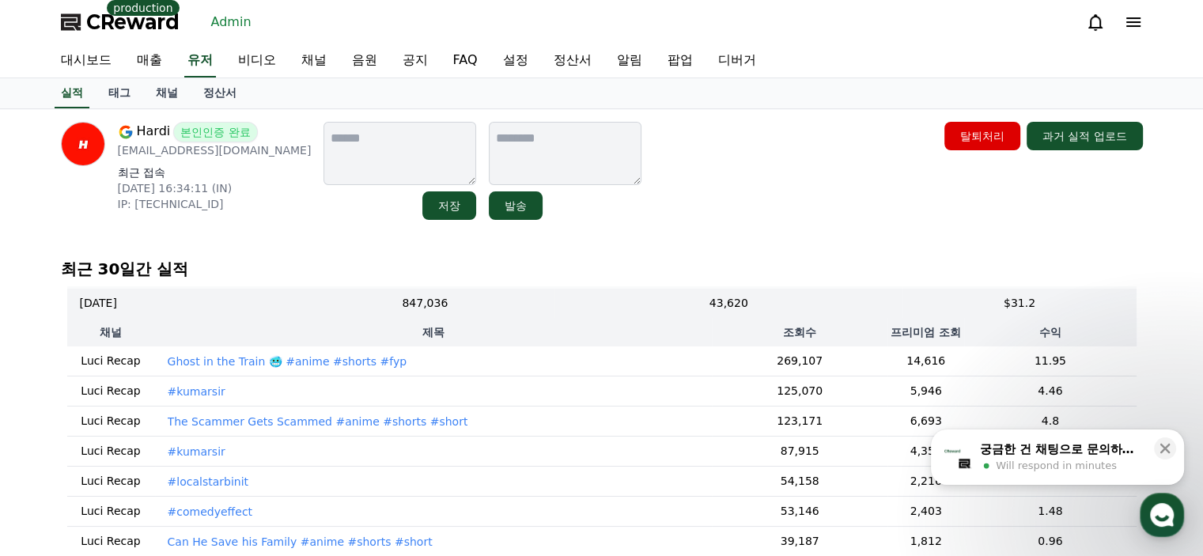
click at [365, 353] on p "Ghost in the Train 🥶 #anime #shorts #fyp" at bounding box center [287, 361] width 239 height 16
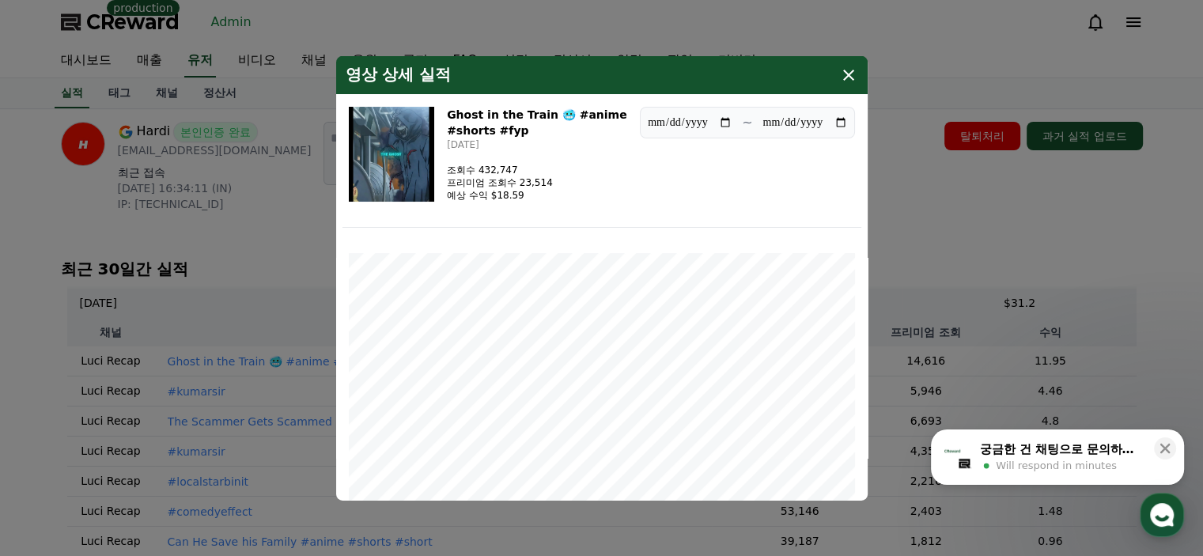
click at [849, 78] on icon "modal" at bounding box center [848, 74] width 19 height 19
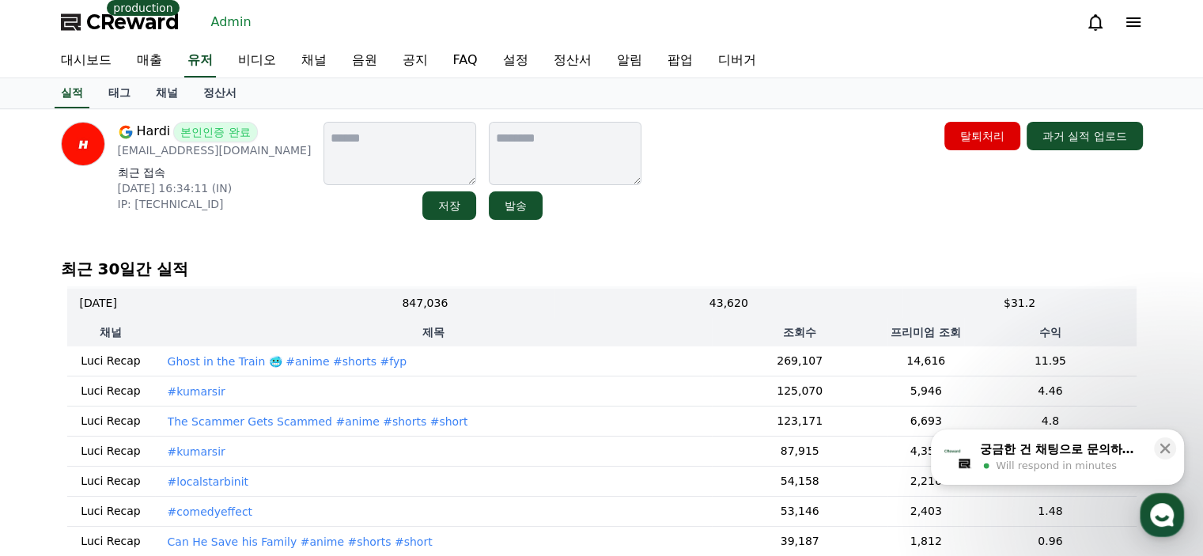
click at [831, 232] on div "Hardi 본인인증 완료 workforhardi@gmail.com 최근 접속 2025-09-01 16:34:11 (IN) IP: 2409:40…" at bounding box center [601, 563] width 1107 height 908
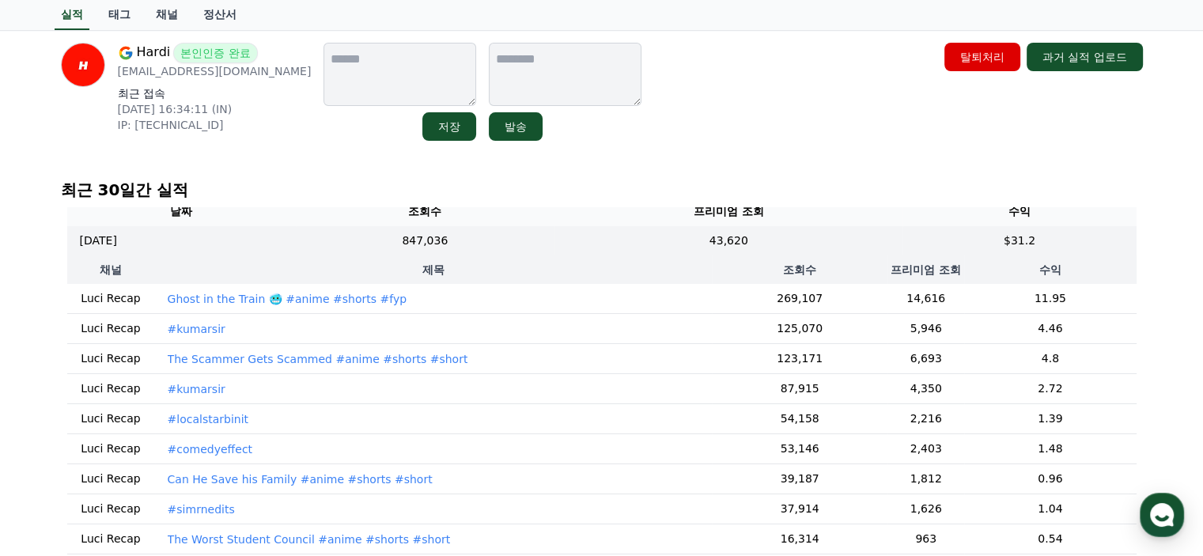
scroll to position [0, 0]
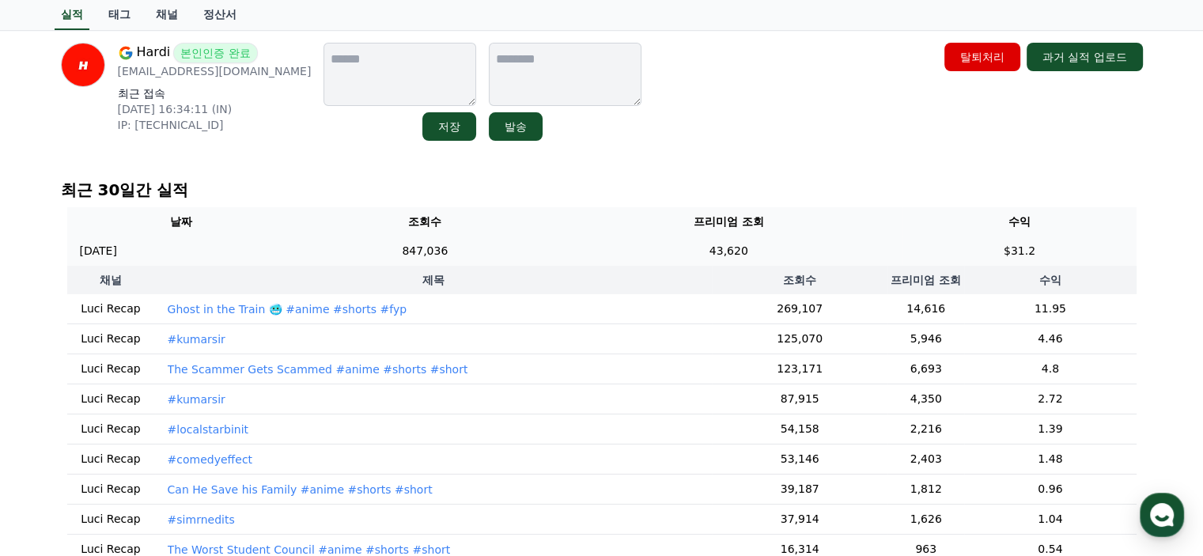
click at [517, 240] on td "847,036" at bounding box center [425, 250] width 259 height 29
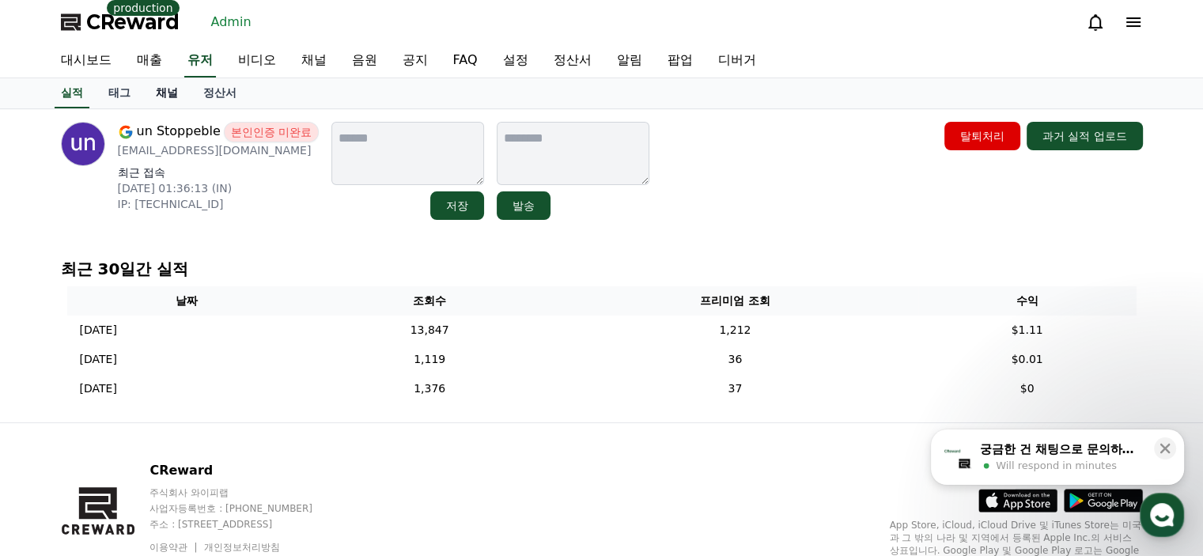
click at [160, 85] on link "채널" at bounding box center [166, 93] width 47 height 30
